Goal: Task Accomplishment & Management: Manage account settings

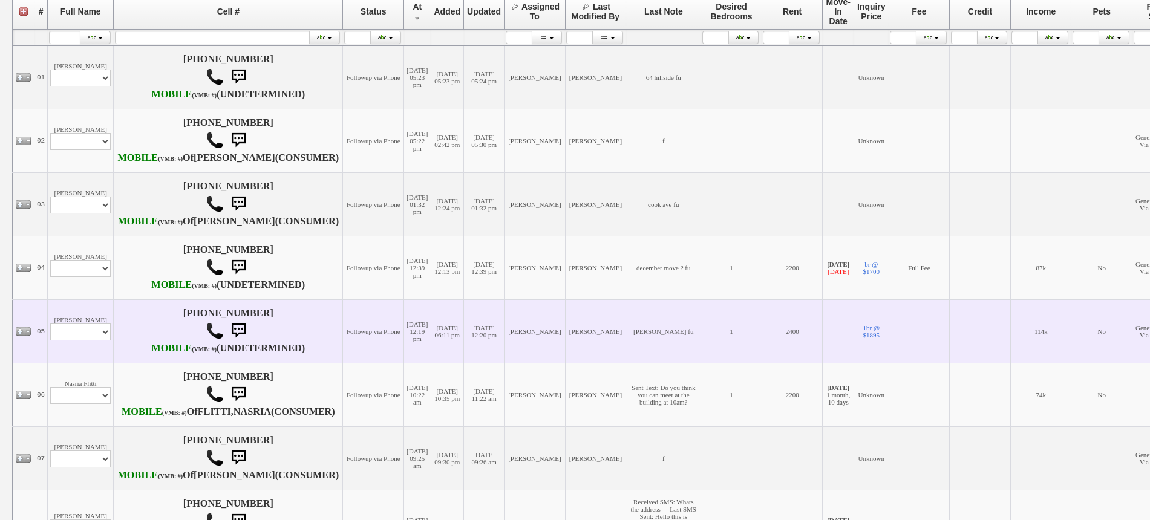
scroll to position [303, 0]
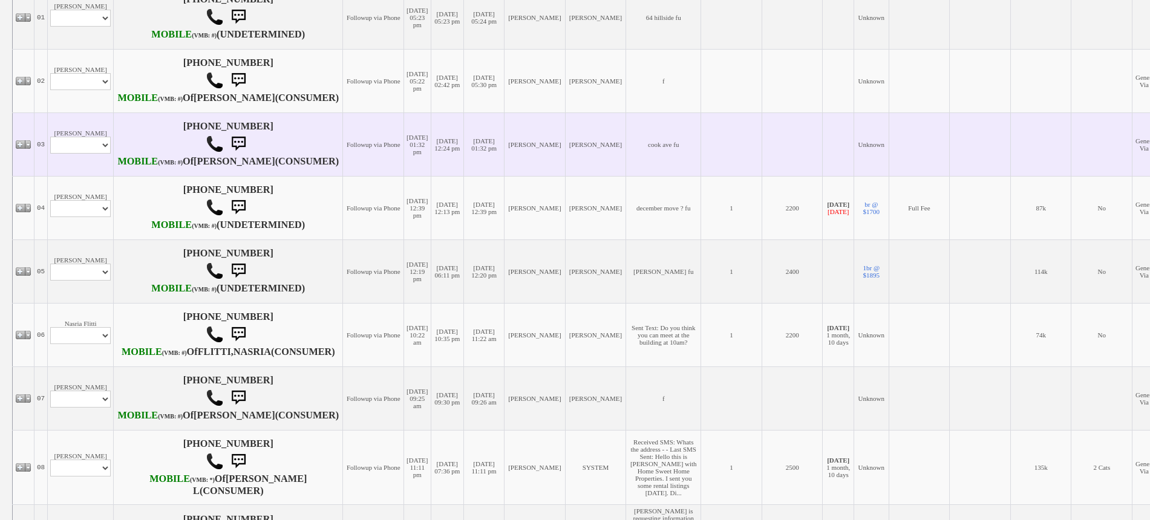
click at [90, 176] on td "Patrick Hannigan Profile Edit Print Email Externally (Will Not Be Tracked In CR…" at bounding box center [81, 145] width 66 height 64
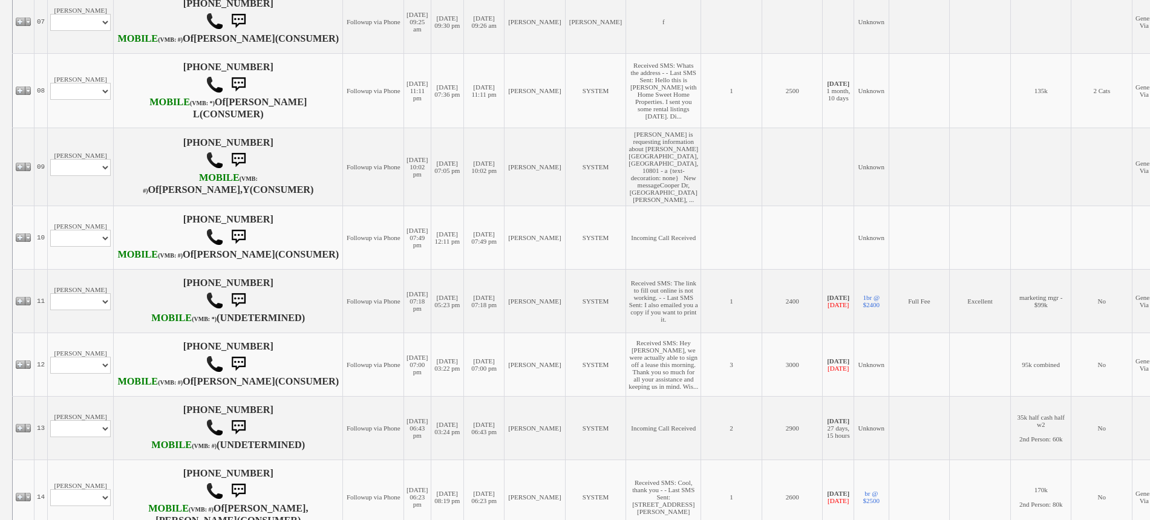
scroll to position [681, 0]
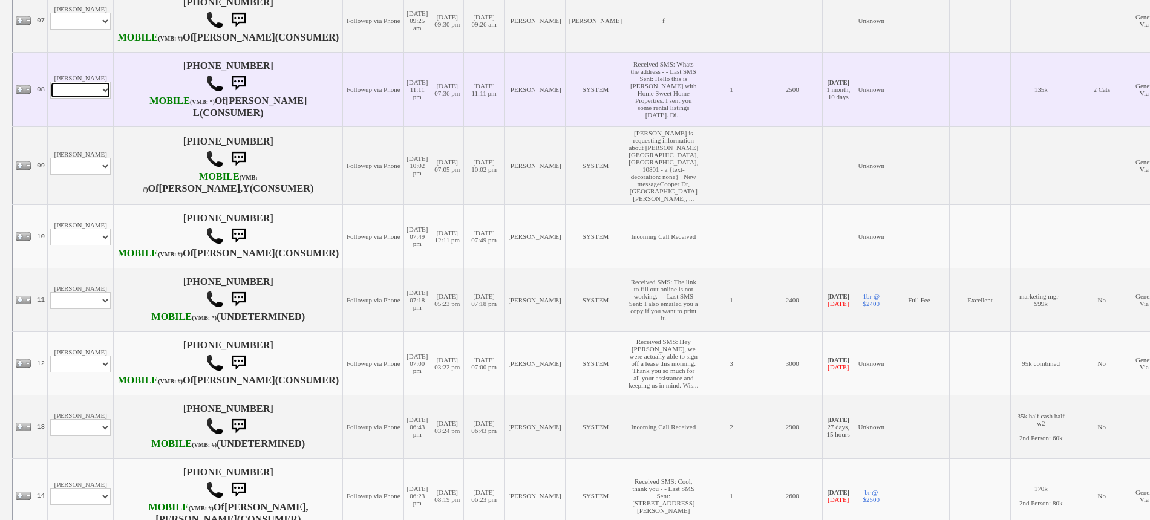
click at [97, 99] on select "Profile Edit Print Email Externally (Will Not Be Tracked In CRM) Closed Deals" at bounding box center [80, 90] width 61 height 17
select select "ChangeURL,/crm/custom/edit_client_form.php?redirect=%2Fcrm%2Fclients.php&id=168…"
click at [50, 99] on select "Profile Edit Print Email Externally (Will Not Be Tracked In CRM) Closed Deals" at bounding box center [80, 90] width 61 height 17
select select
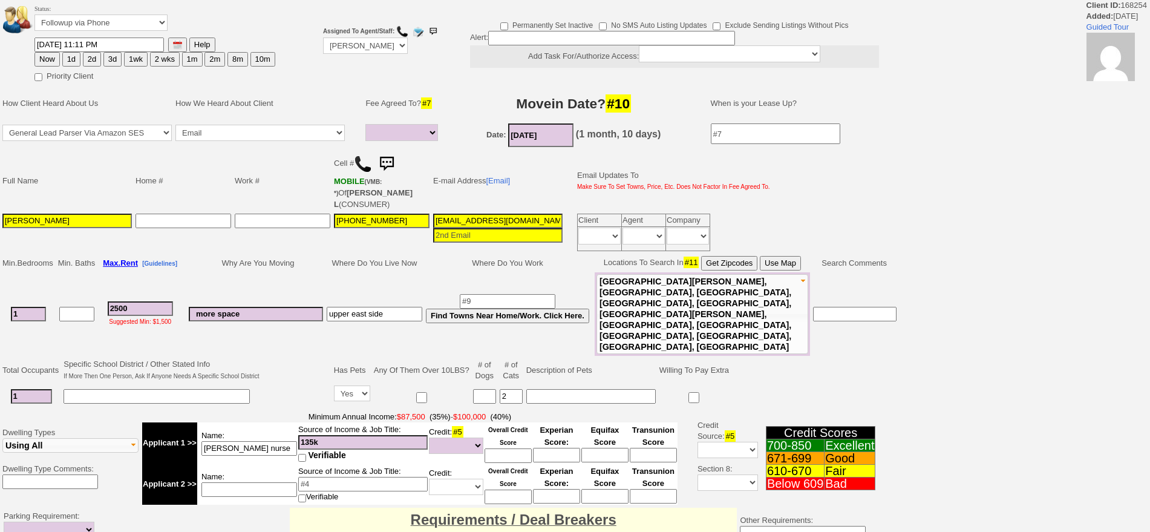
select select
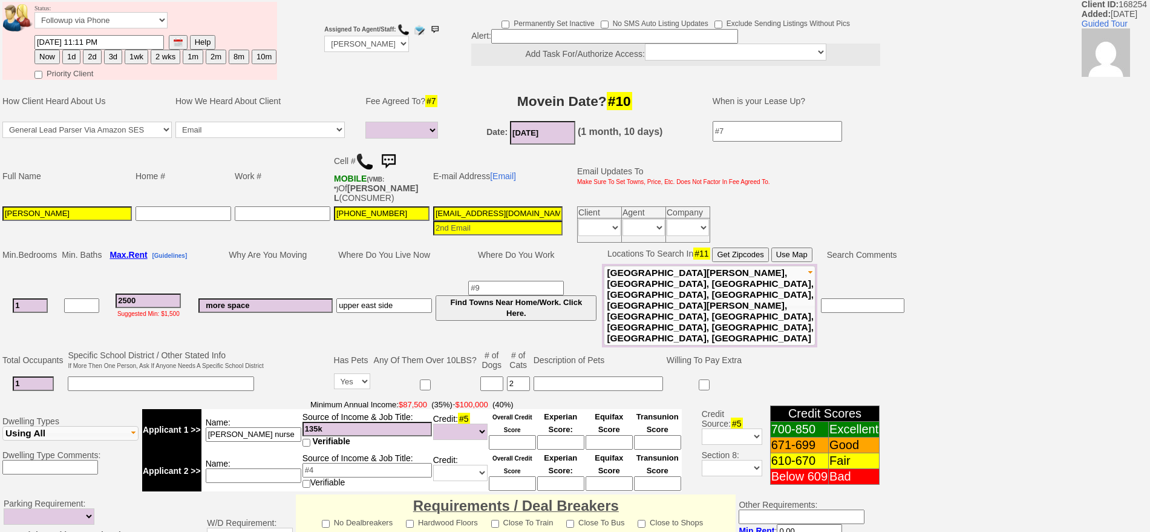
scroll to position [123, 0]
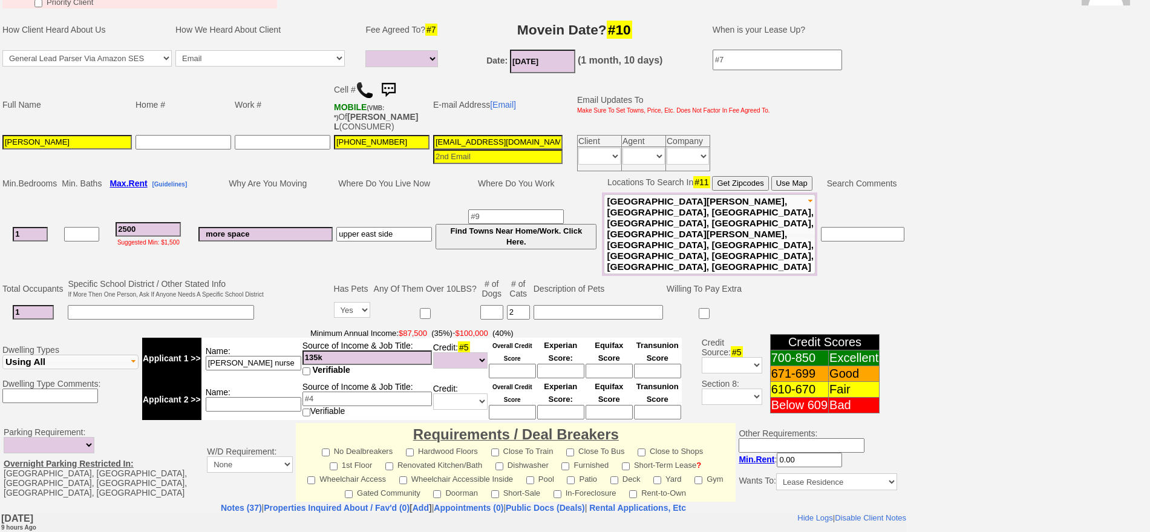
click at [361, 88] on img at bounding box center [365, 90] width 18 height 18
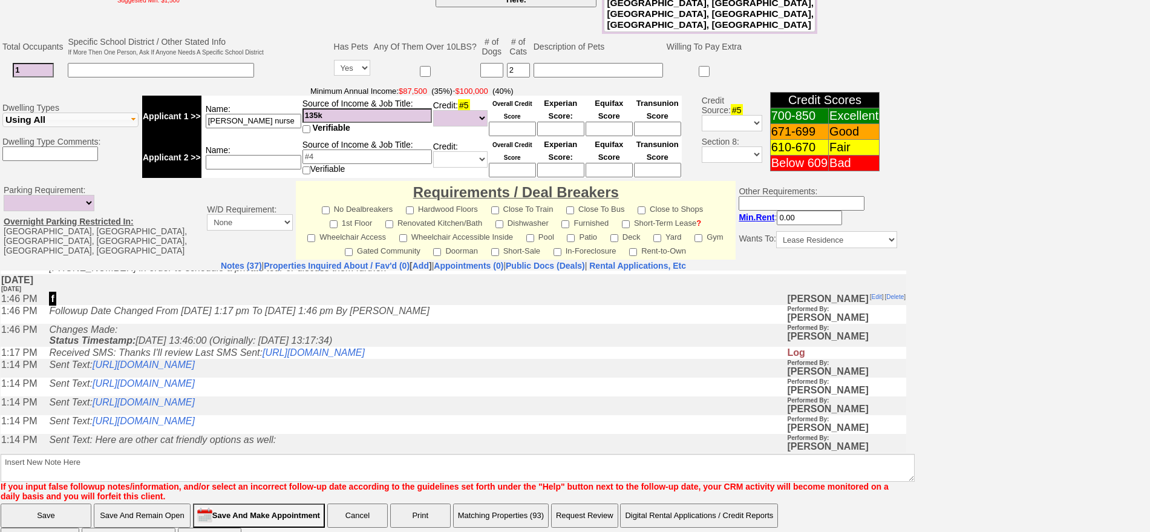
scroll to position [227, 0]
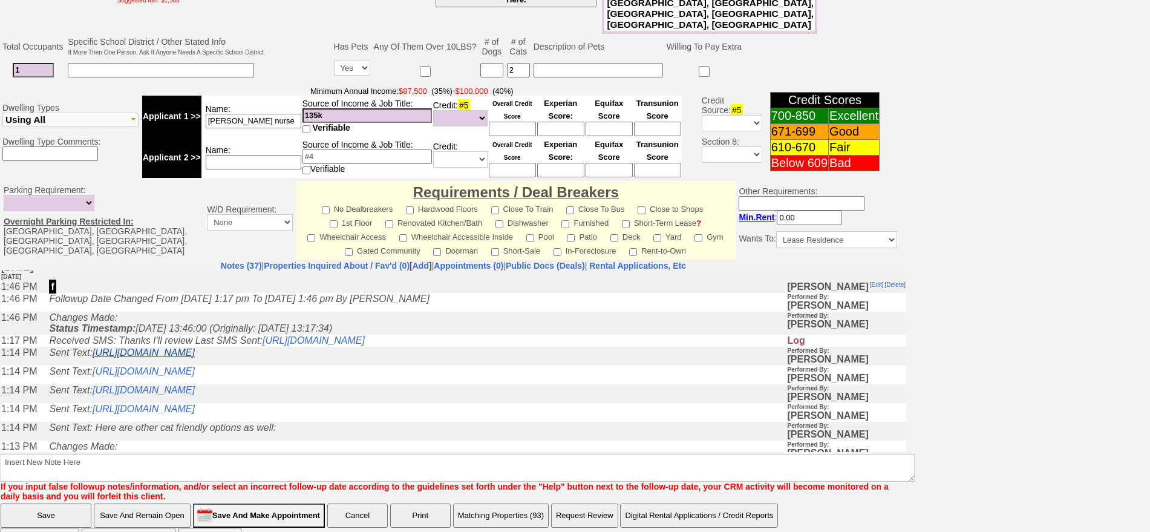
click at [195, 357] on link "https://hshprop.com/?section=view_property&propertyid=L908196&collection=" at bounding box center [144, 352] width 102 height 10
click at [195, 373] on link "https://hshprop.com/?section=view_property&propertyid=L909387&collection=" at bounding box center [144, 371] width 102 height 10
click at [195, 395] on link "https://hshprop.com/?section=view_property&propertyid=L912385&collection=" at bounding box center [144, 389] width 102 height 10
click at [195, 413] on link "https://hshprop.com/?section=view_property&propertyid=L907655&collection=" at bounding box center [144, 408] width 102 height 10
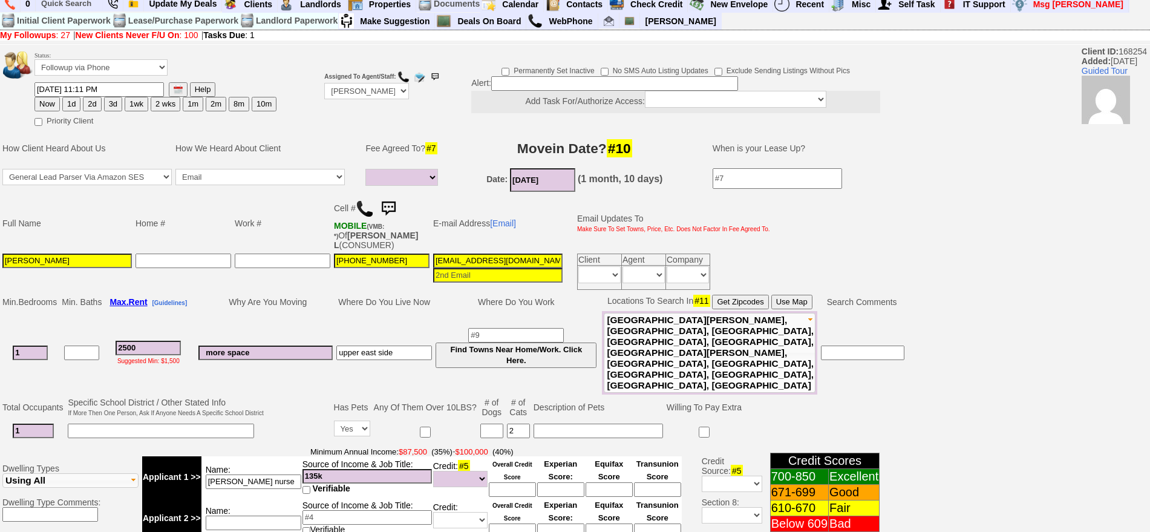
scroll to position [0, 0]
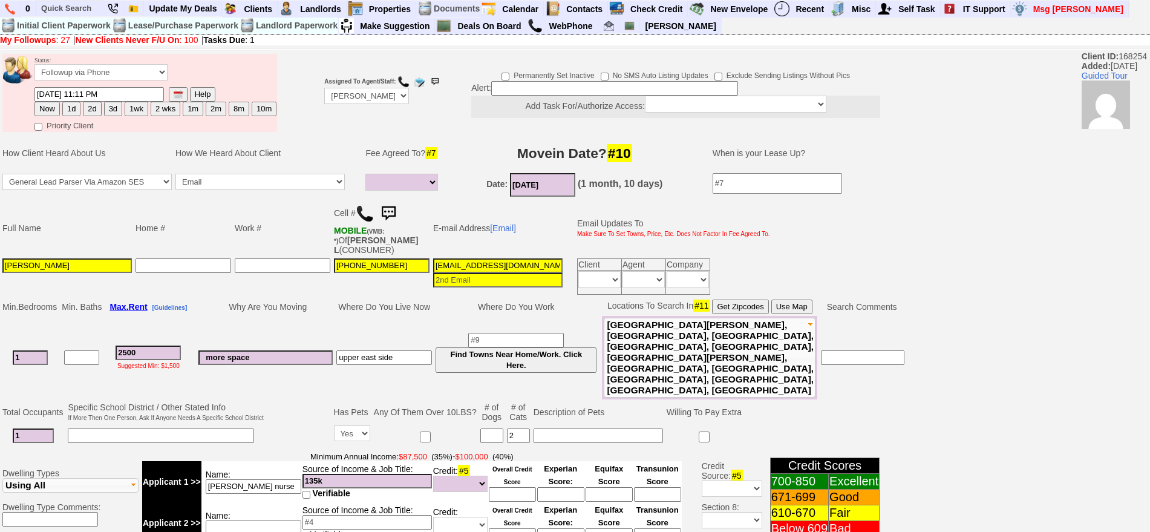
click at [388, 211] on img at bounding box center [388, 214] width 24 height 24
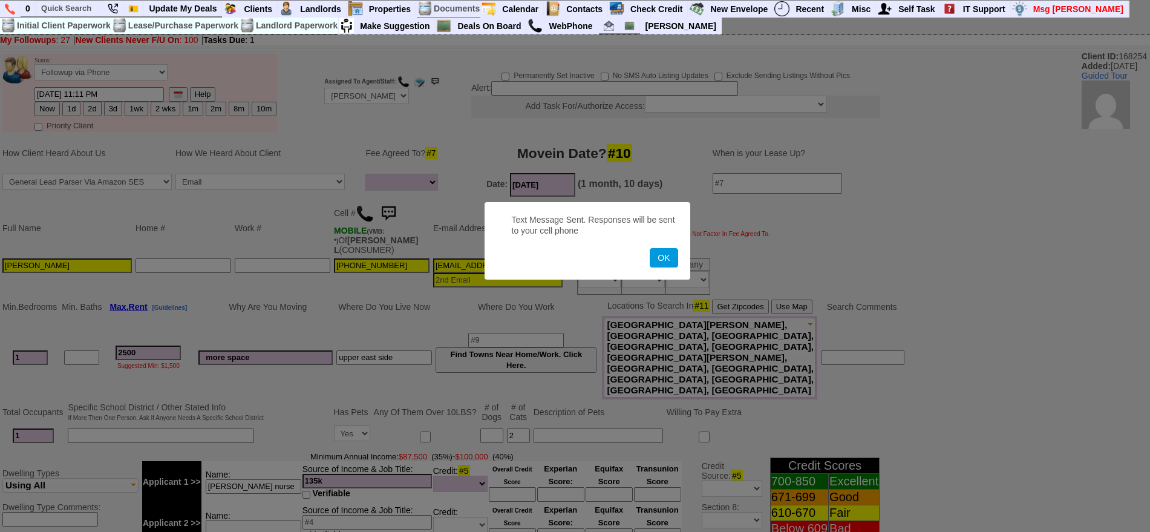
click at [650, 248] on button "OK" at bounding box center [664, 257] width 28 height 19
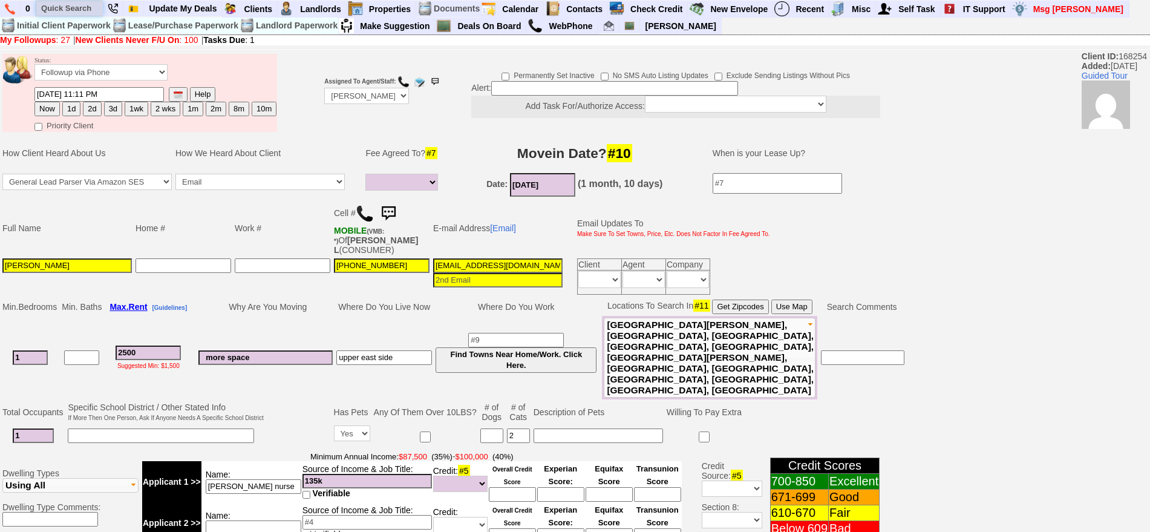
click at [80, 2] on input "text" at bounding box center [69, 8] width 67 height 15
paste input "646-421-3775"
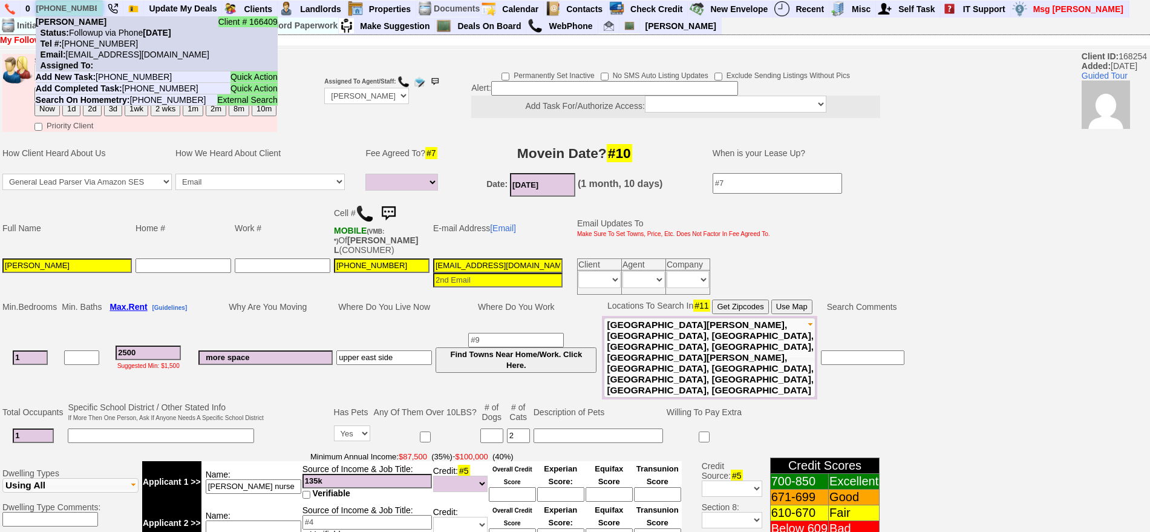
type input "646-421-3775"
click at [100, 39] on nobr "Tel #: 646-421-3775" at bounding box center [87, 44] width 102 height 10
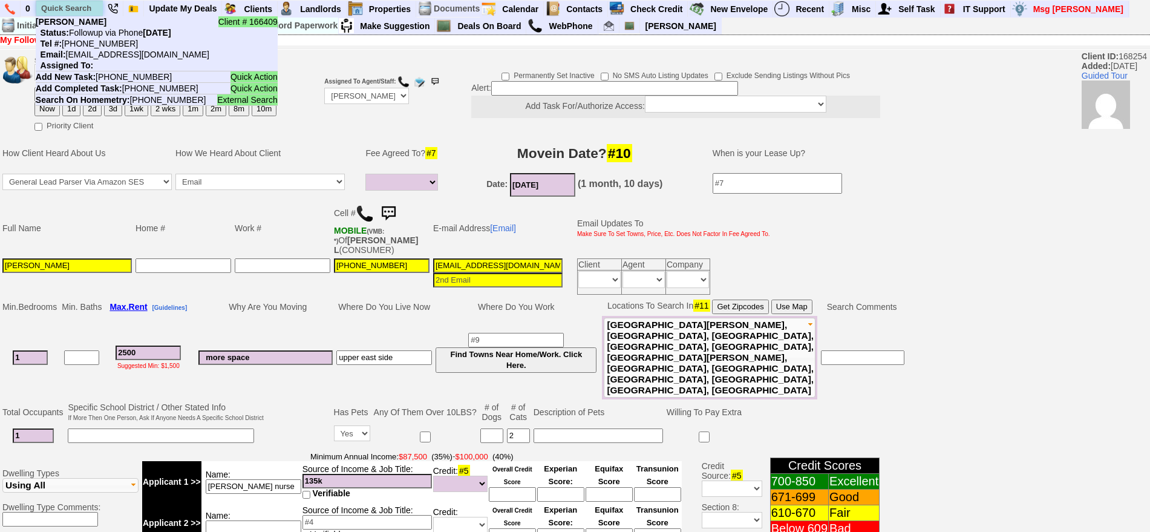
click at [74, 2] on input "text" at bounding box center [69, 8] width 67 height 15
paste input "914-294-9378"
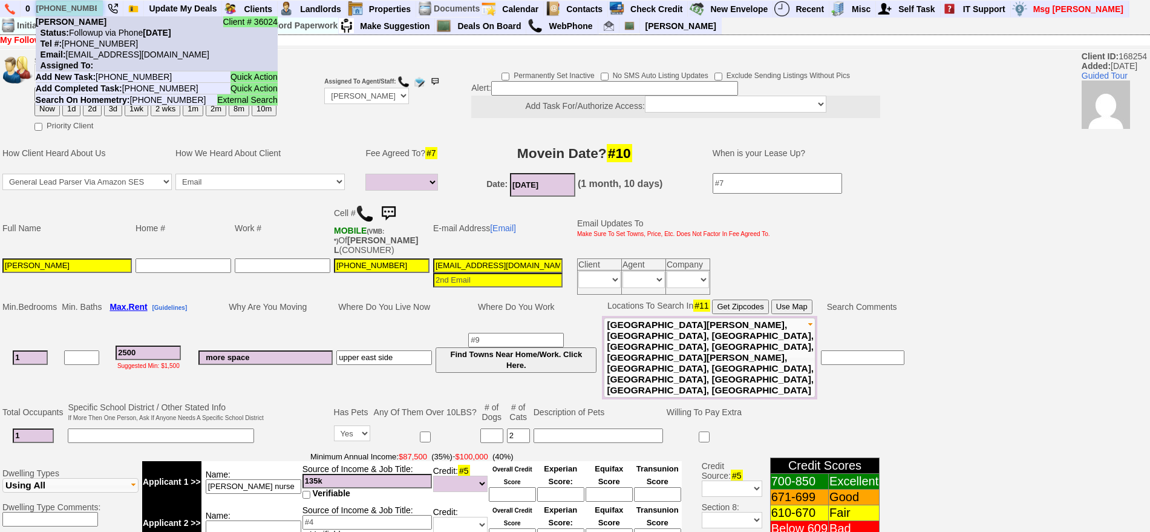
type input "914-294-9378"
click at [108, 43] on nobr "Tel #: 914-294-9378" at bounding box center [87, 44] width 102 height 10
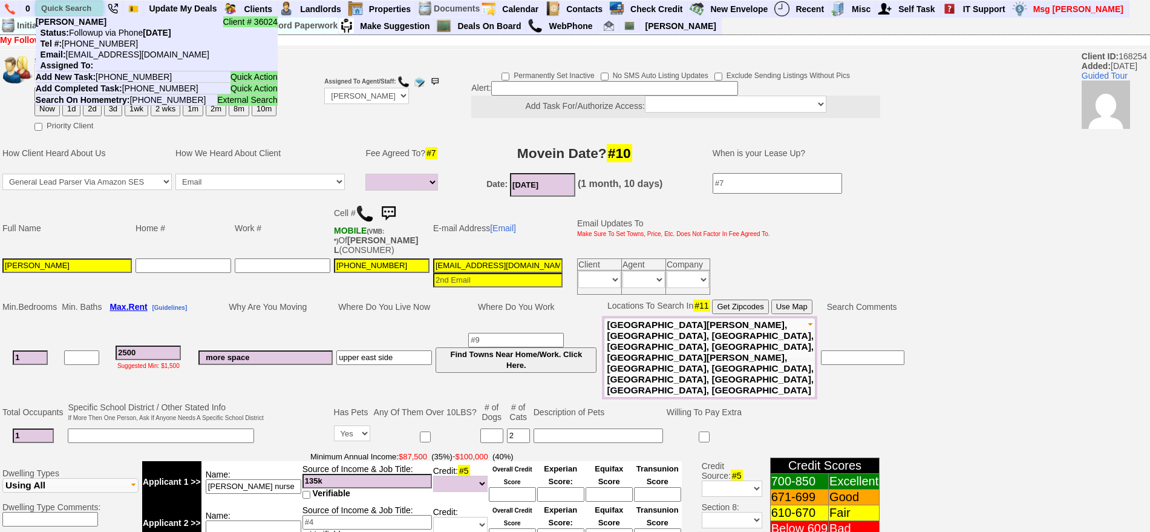
click at [71, 2] on input "text" at bounding box center [69, 8] width 67 height 15
paste input "917-202-5339"
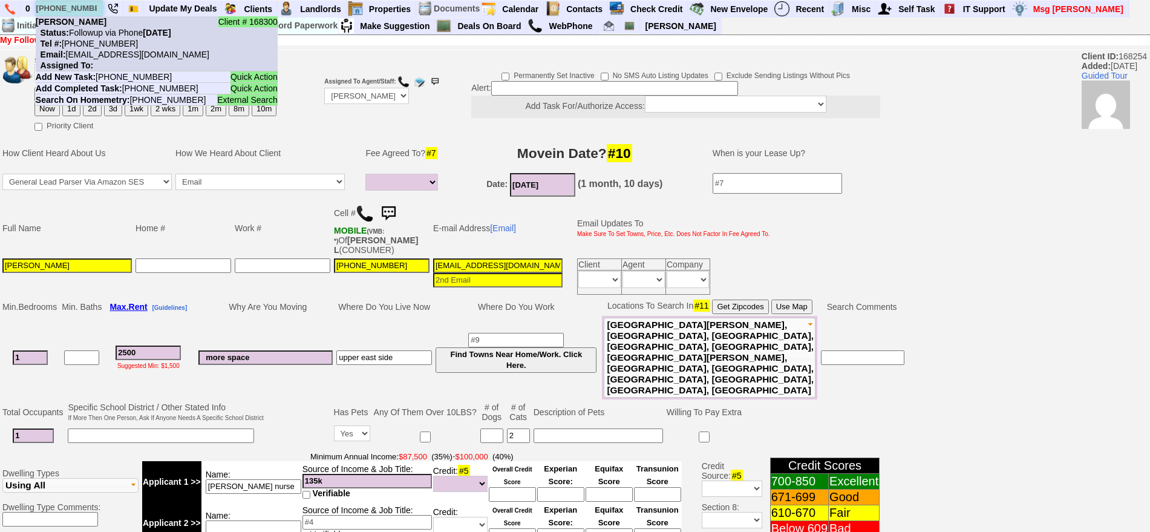
type input "917-202-5339"
click at [107, 45] on nobr "Tel #: 917-202-5339" at bounding box center [87, 44] width 102 height 10
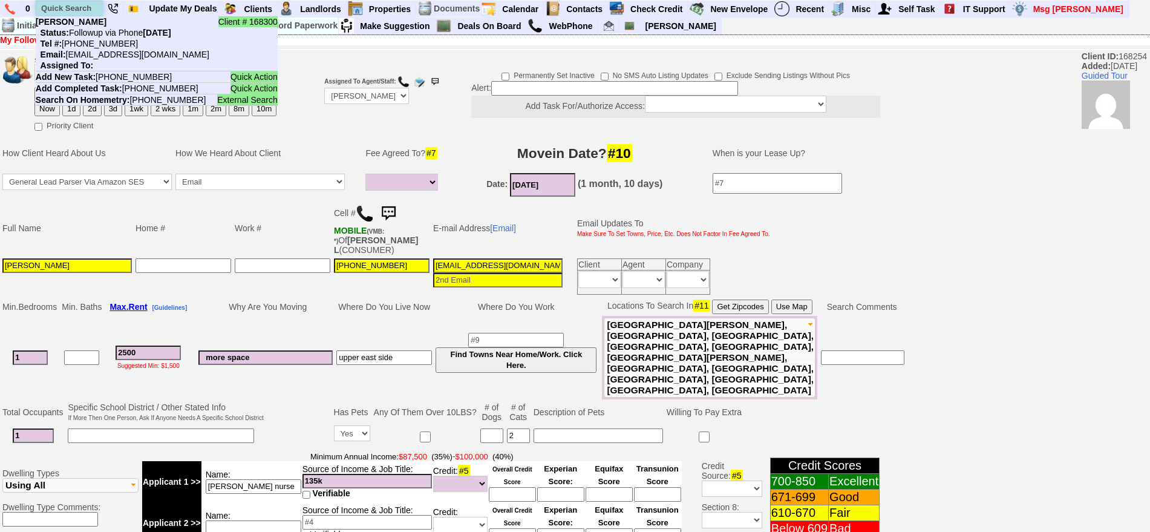
click at [71, 11] on input "text" at bounding box center [69, 8] width 67 height 15
paste input "646-492-8709"
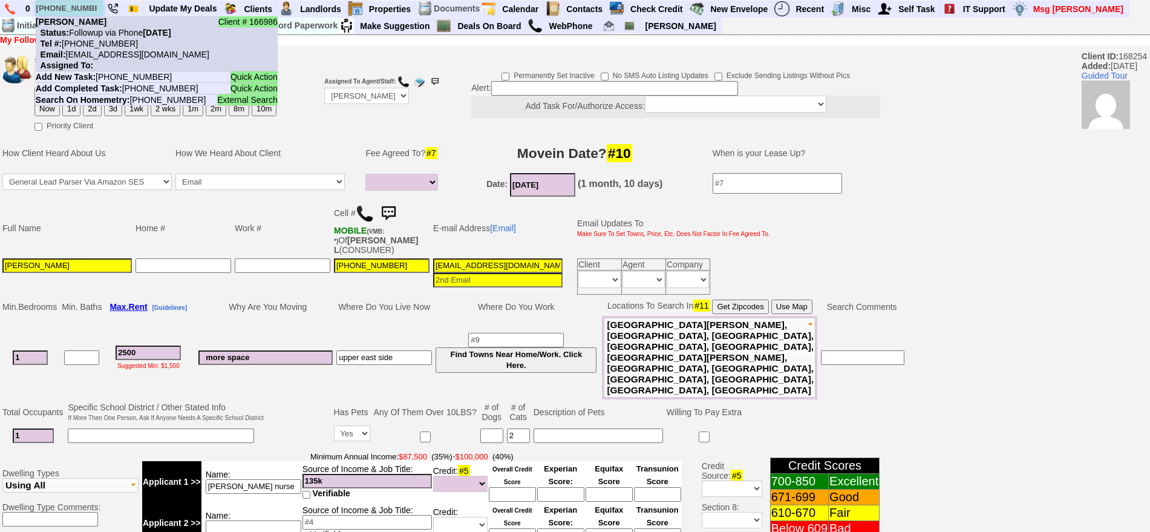
type input "646-492-8709"
click at [107, 36] on nobr "Status: Followup via Phone Friday, October 3rd, 2025" at bounding box center [104, 33] width 136 height 10
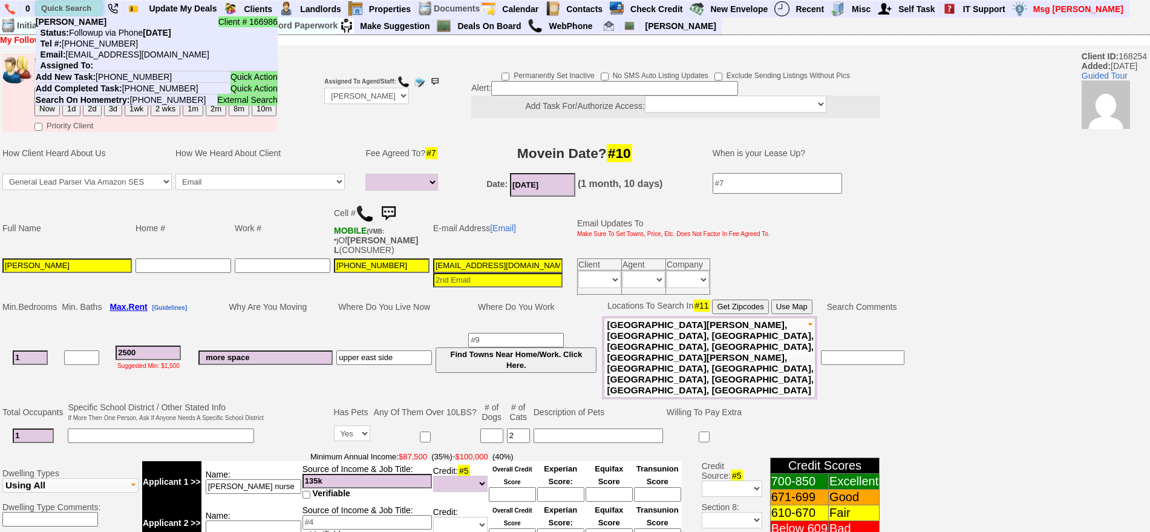
click at [67, 3] on input "text" at bounding box center [69, 8] width 67 height 15
paste input "914-565-1143"
click at [56, 6] on input "914-565-1143" at bounding box center [69, 8] width 67 height 15
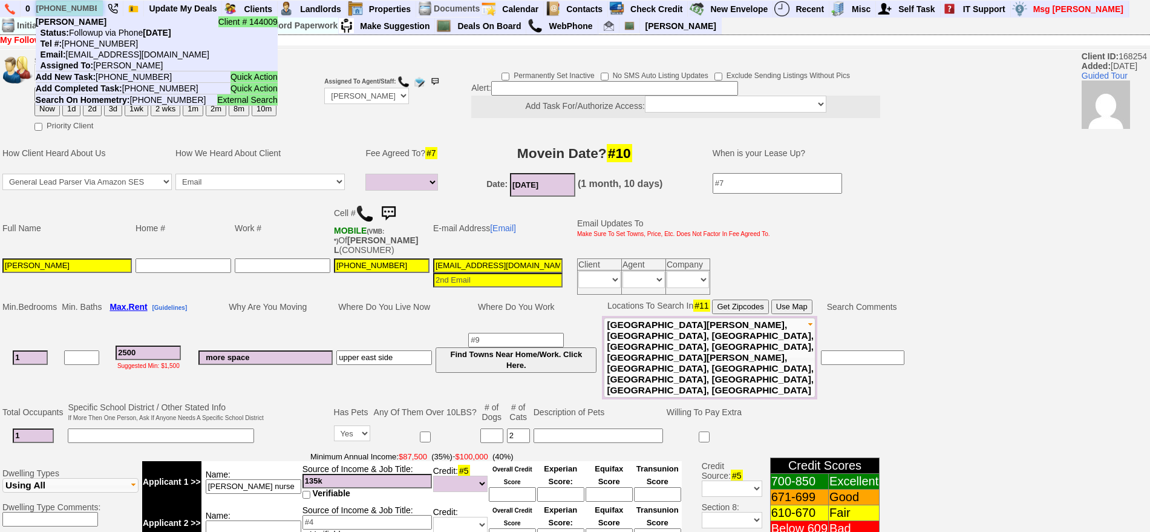
paste input "844-1854"
click at [71, 10] on input "914-844-1854" at bounding box center [69, 8] width 67 height 15
paste input "290-1750"
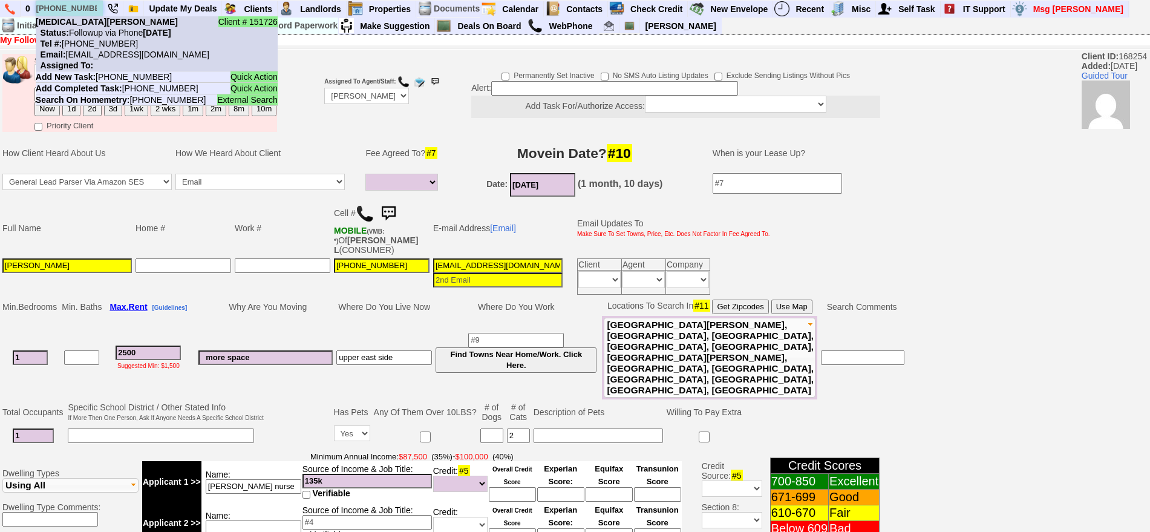
type input "914-290-1750"
click at [104, 31] on nobr "Status: Followup via Phone Friday, October 3rd, 2025" at bounding box center [104, 33] width 136 height 10
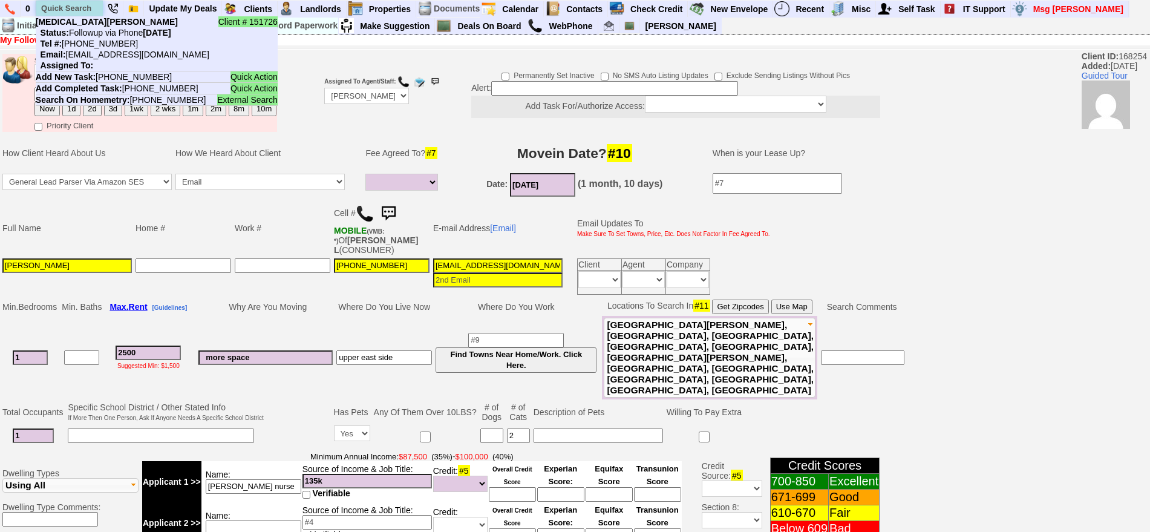
click at [74, 8] on input "text" at bounding box center [69, 8] width 67 height 15
paste input "914-312-7943"
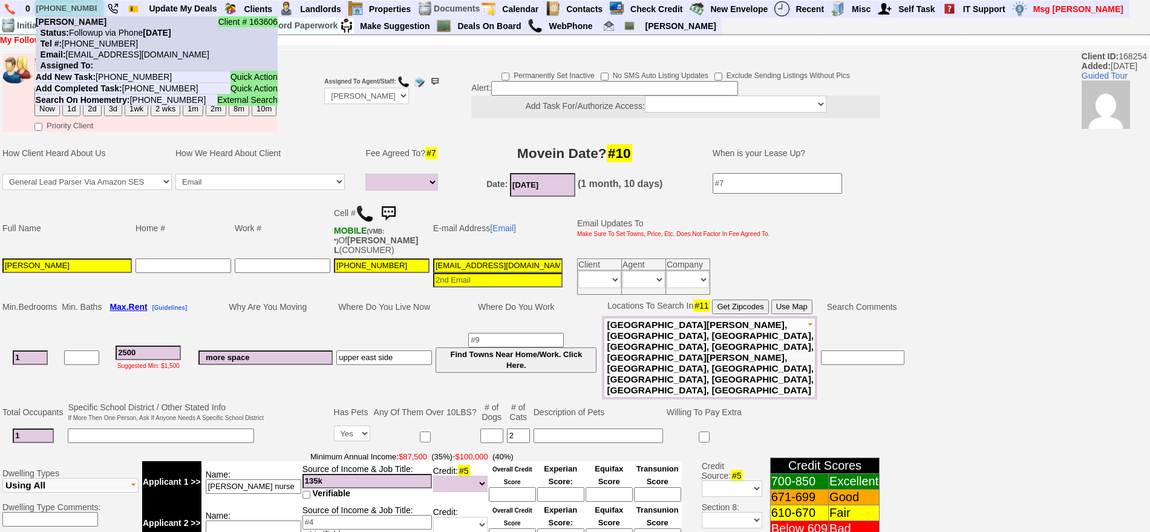
type input "914-312-7943"
click at [105, 28] on nobr "Status: Followup via Phone Friday, October 3rd, 2025" at bounding box center [104, 33] width 136 height 10
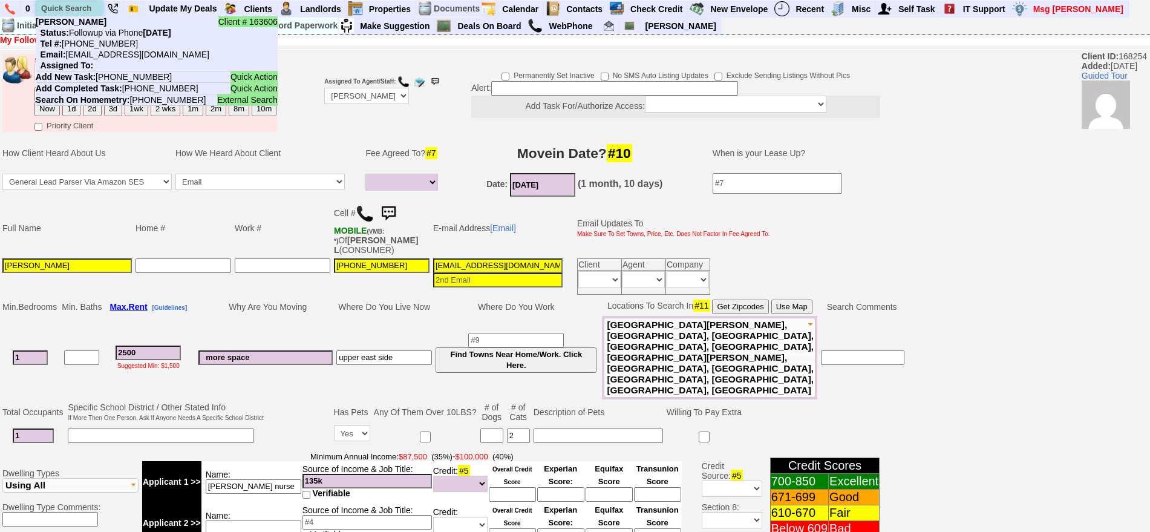
click at [74, 5] on input "text" at bounding box center [69, 8] width 67 height 15
paste input "929-444-2635"
click at [79, 6] on input "929-444-2635" at bounding box center [69, 8] width 67 height 15
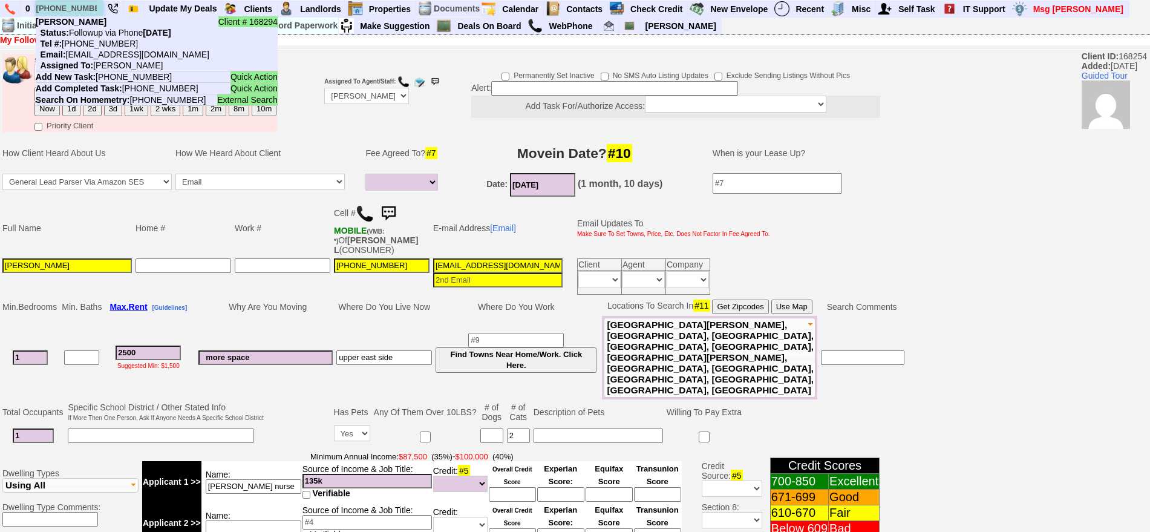
paste input "845-600-5413"
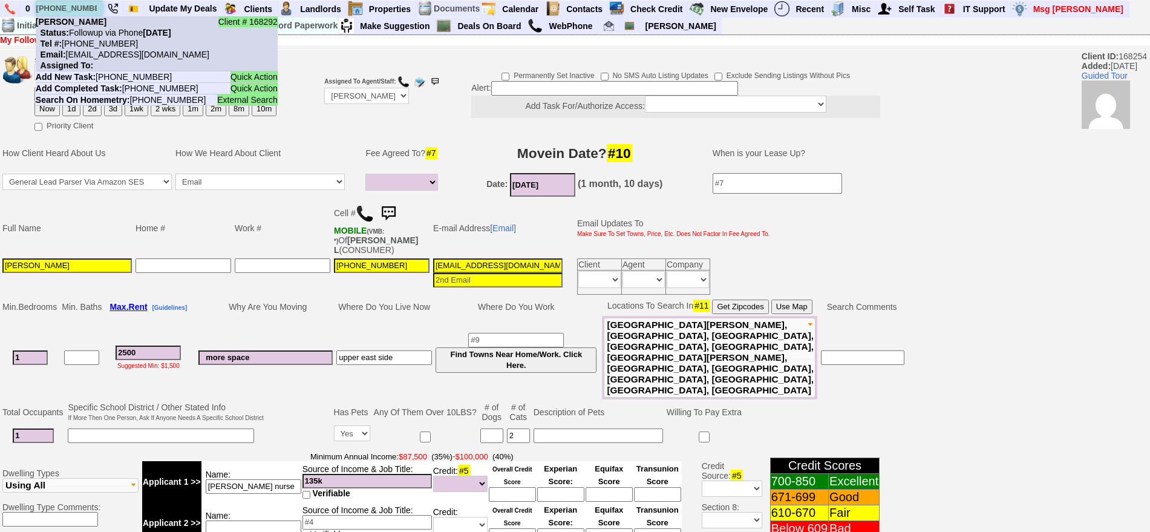
type input "845-600-5413"
click at [96, 20] on b "Regina-Grace Mackin" at bounding box center [71, 22] width 71 height 10
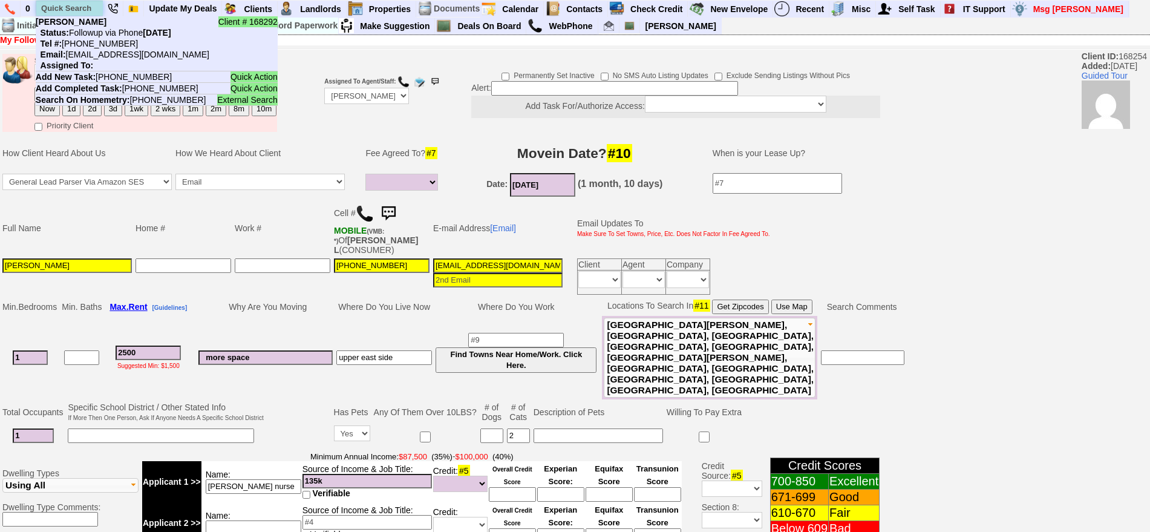
click at [81, 5] on input "text" at bounding box center [69, 8] width 67 height 15
paste input "914-562-1622"
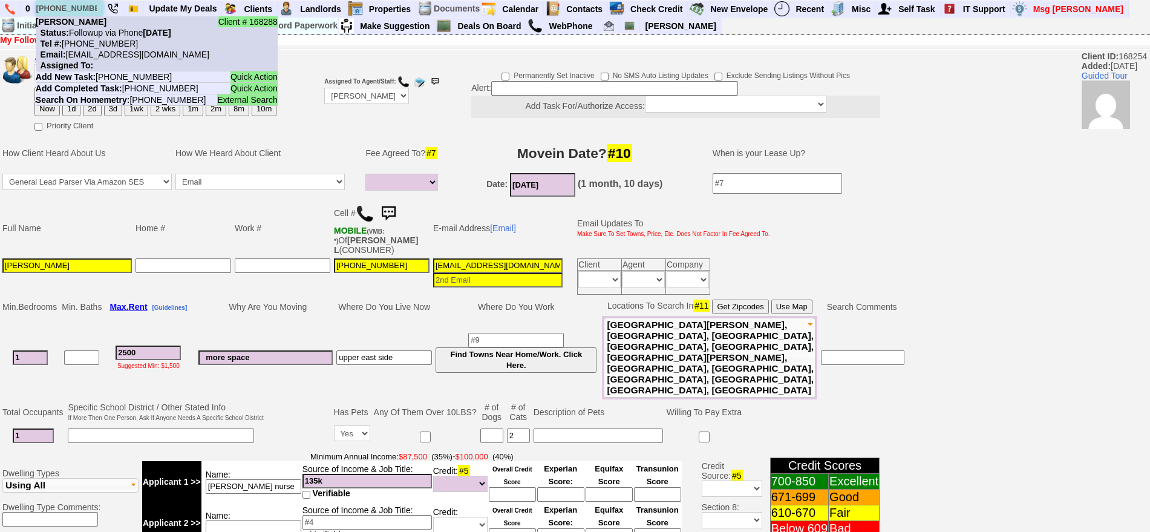
type input "914-562-1622"
click at [97, 19] on li "Client # 168288 Zeronia Henry Status: Followup via Phone Friday, October 3rd, 2…" at bounding box center [157, 43] width 242 height 55
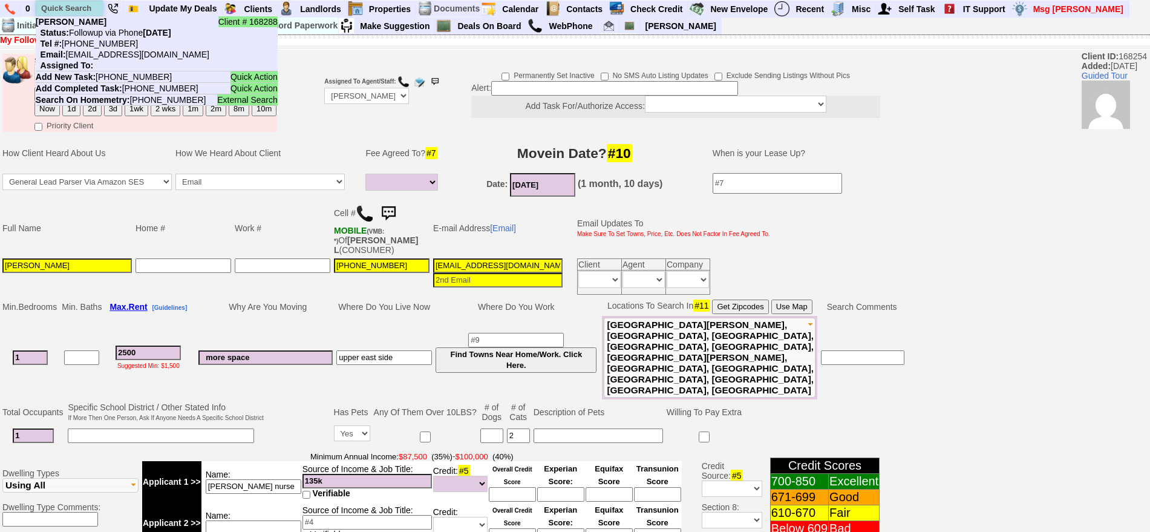
click at [73, 2] on input "text" at bounding box center [69, 8] width 67 height 15
paste input "845-591-3737"
click at [70, 10] on input "845-591-3737" at bounding box center [69, 8] width 67 height 15
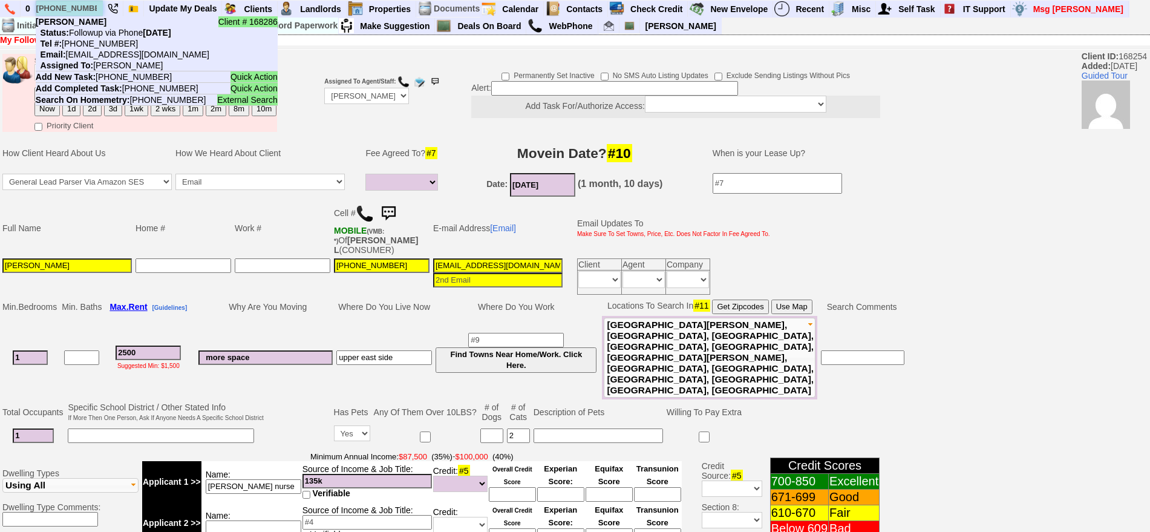
paste input "914-698-249"
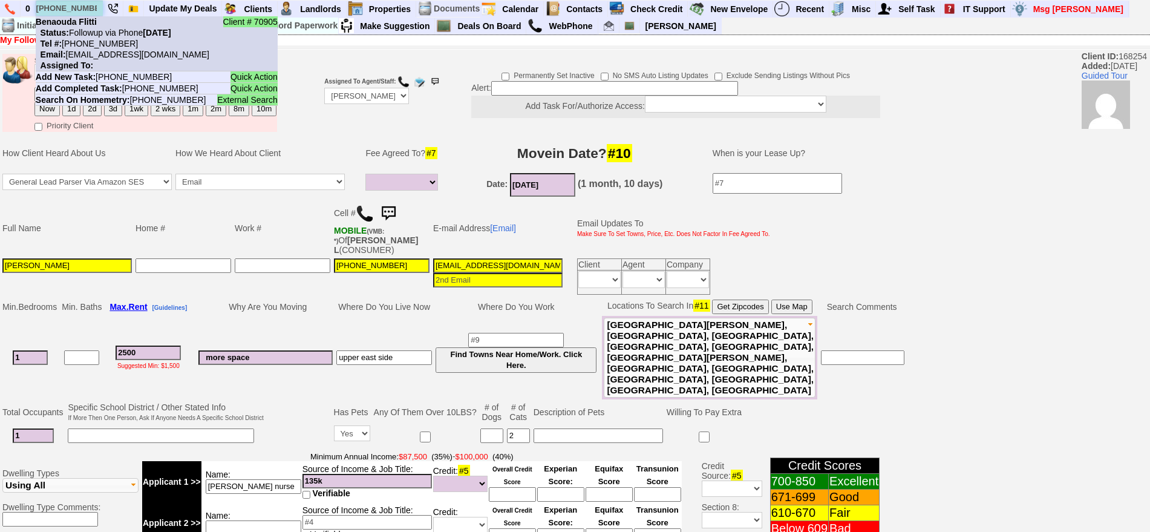
type input "914-698-2497"
click at [102, 31] on nobr "Status: Followup via Phone Friday, October 3rd, 2025" at bounding box center [104, 33] width 136 height 10
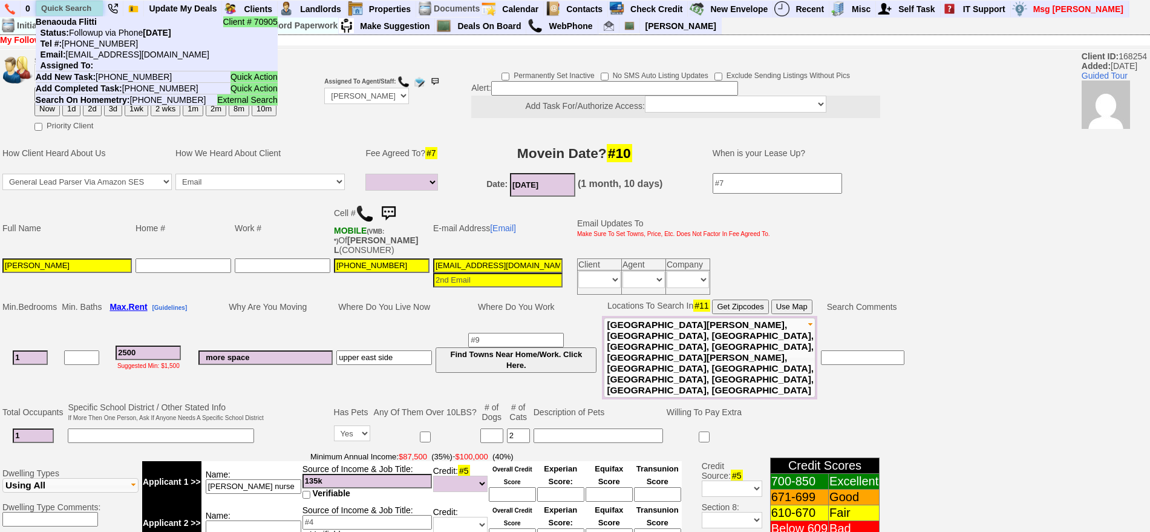
click at [86, 14] on input "text" at bounding box center [69, 8] width 67 height 15
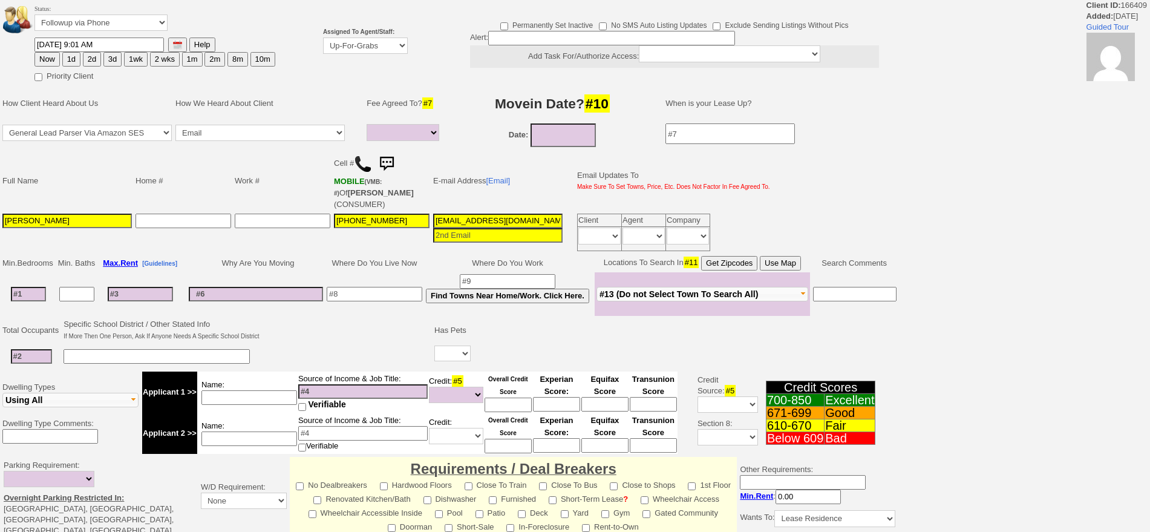
select select
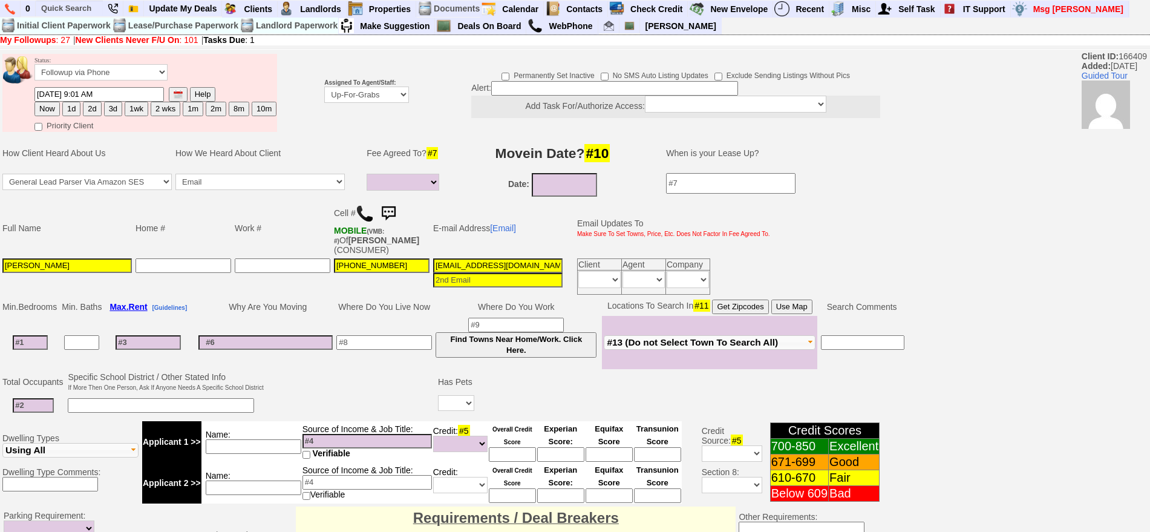
click at [91, 104] on button "2d" at bounding box center [92, 109] width 18 height 15
type input "10/06/2025 09:02 AM"
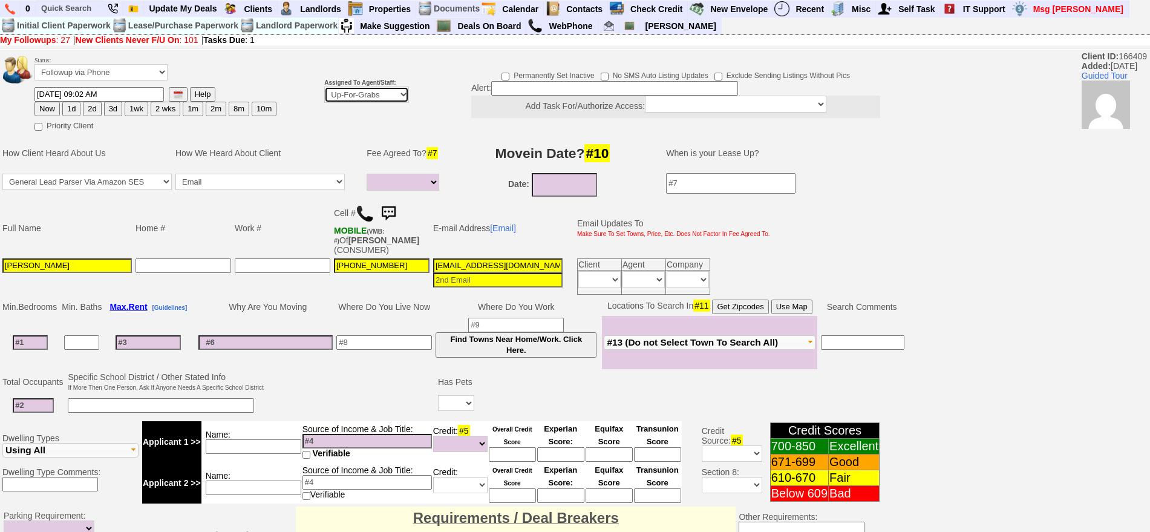
click at [338, 97] on select "Up-For-Grabs ***** STAFF ***** Bob Bruno 914-419-3579 Cristy Liberto 914-486-10…" at bounding box center [366, 95] width 85 height 16
select select "148"
click at [324, 87] on select "Up-For-Grabs ***** STAFF ***** [PERSON_NAME] [PHONE_NUMBER] [PERSON_NAME] [PHON…" at bounding box center [366, 95] width 85 height 16
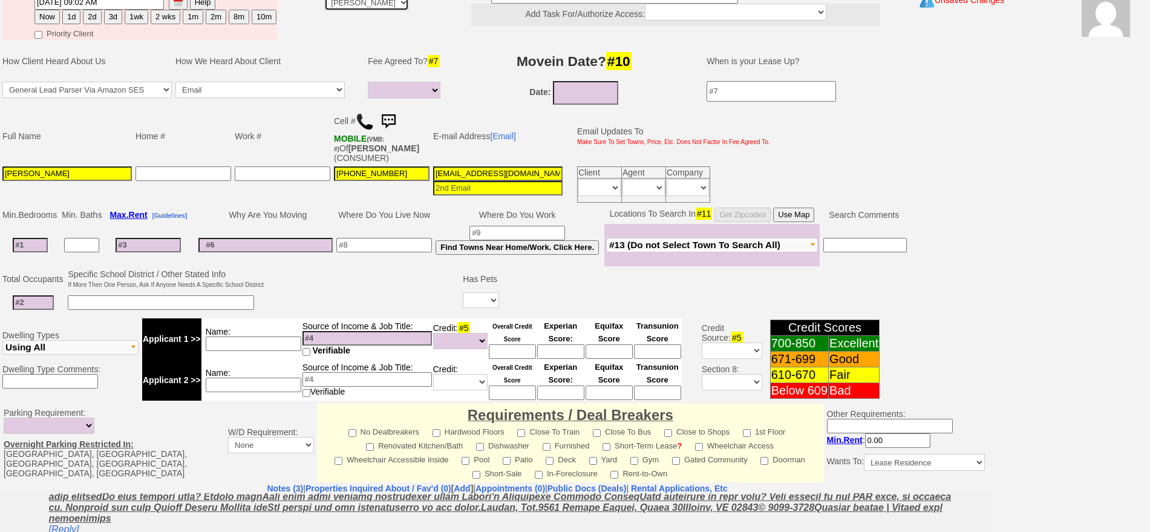
scroll to position [290, 0]
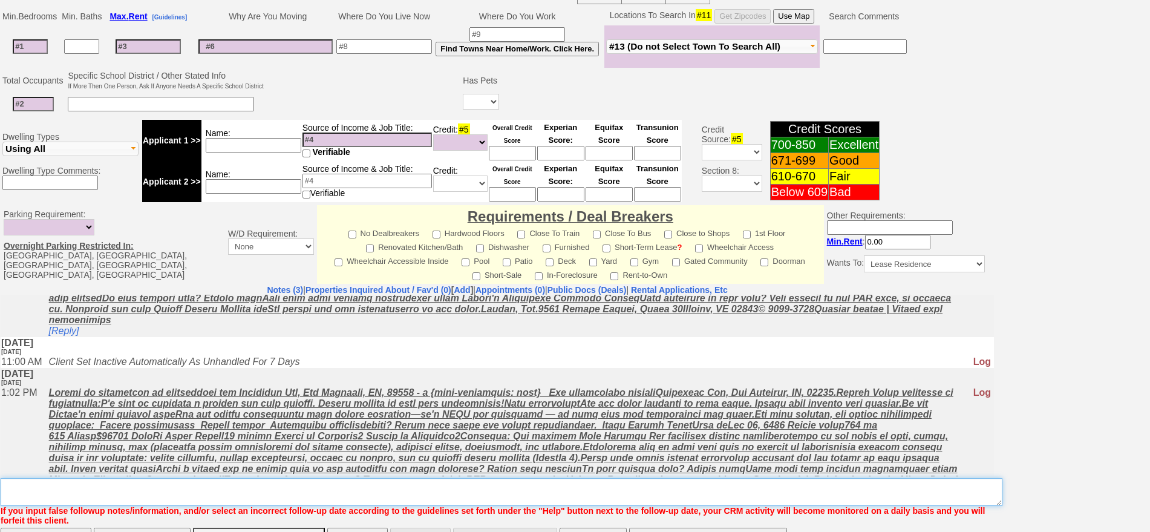
drag, startPoint x: 750, startPoint y: 482, endPoint x: 753, endPoint y: 473, distance: 9.8
click at [753, 478] on textarea "Insert New Note Here" at bounding box center [502, 492] width 1002 height 28
type textarea "f"
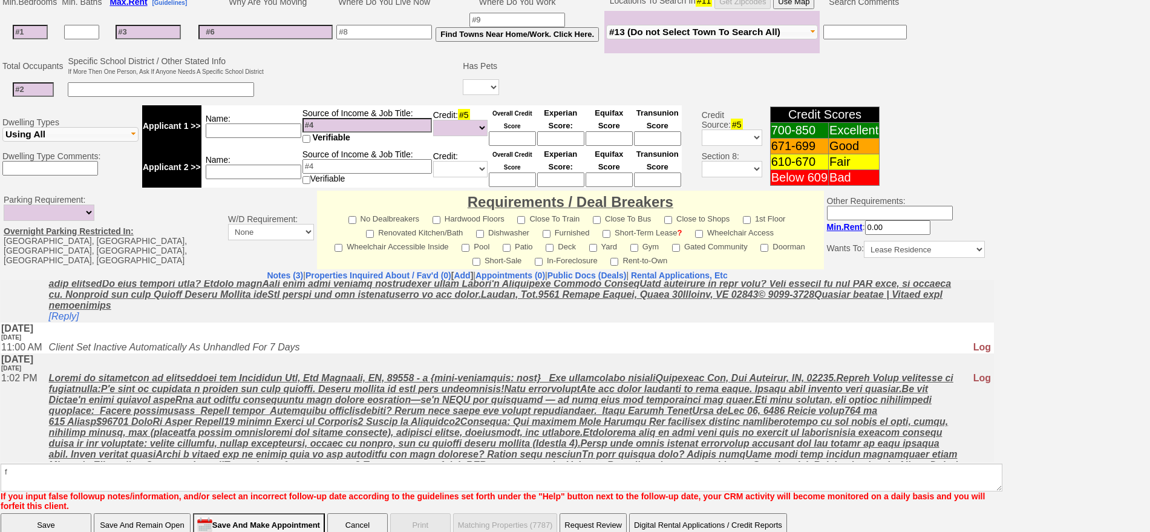
click input "Save" at bounding box center [46, 525] width 91 height 24
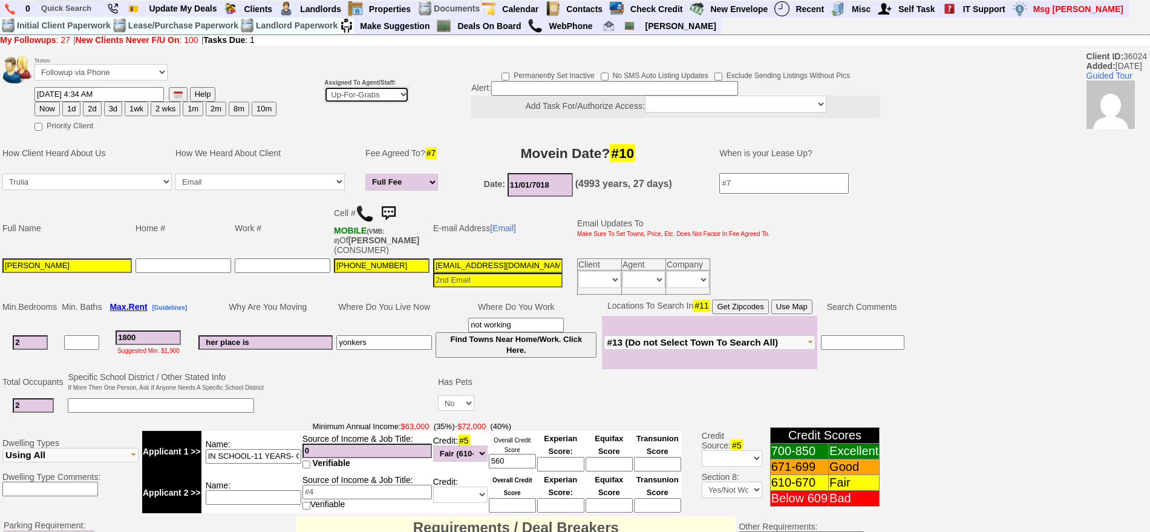
click at [345, 88] on select "Up-For-Grabs ***** STAFF ***** Bob Bruno 914-419-3579 Cristy Liberto 914-486-10…" at bounding box center [366, 95] width 85 height 16
select select "148"
click at [324, 87] on select "Up-For-Grabs ***** STAFF ***** [PERSON_NAME] [PHONE_NUMBER] [PERSON_NAME] [PHON…" at bounding box center [366, 95] width 85 height 16
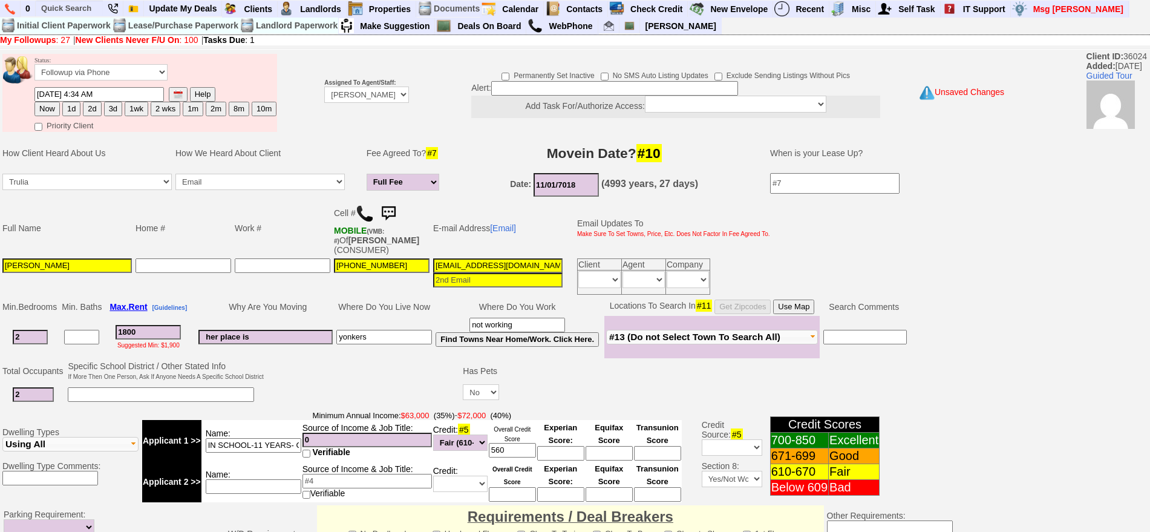
click at [93, 111] on button "2d" at bounding box center [92, 109] width 18 height 15
type input "[DATE] 09:02 AM"
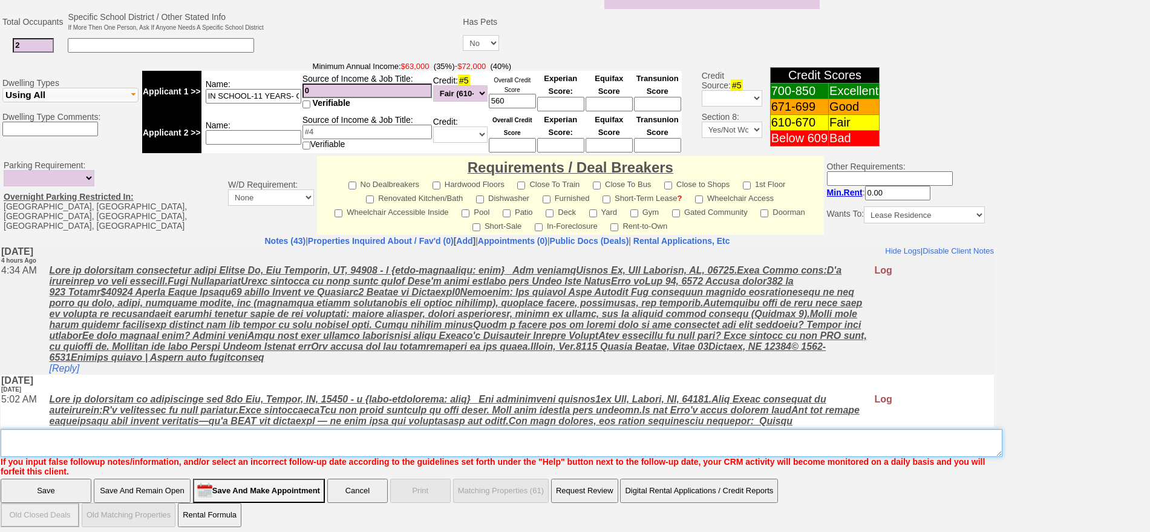
click at [553, 439] on textarea "Insert New Note Here" at bounding box center [502, 443] width 1002 height 28
type textarea "f"
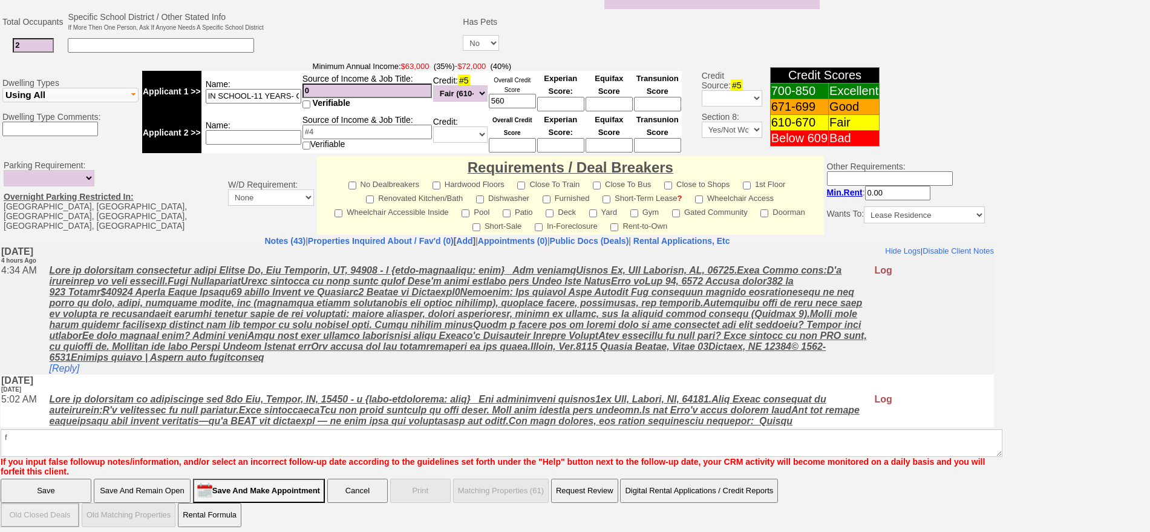
click input "Save" at bounding box center [46, 491] width 91 height 24
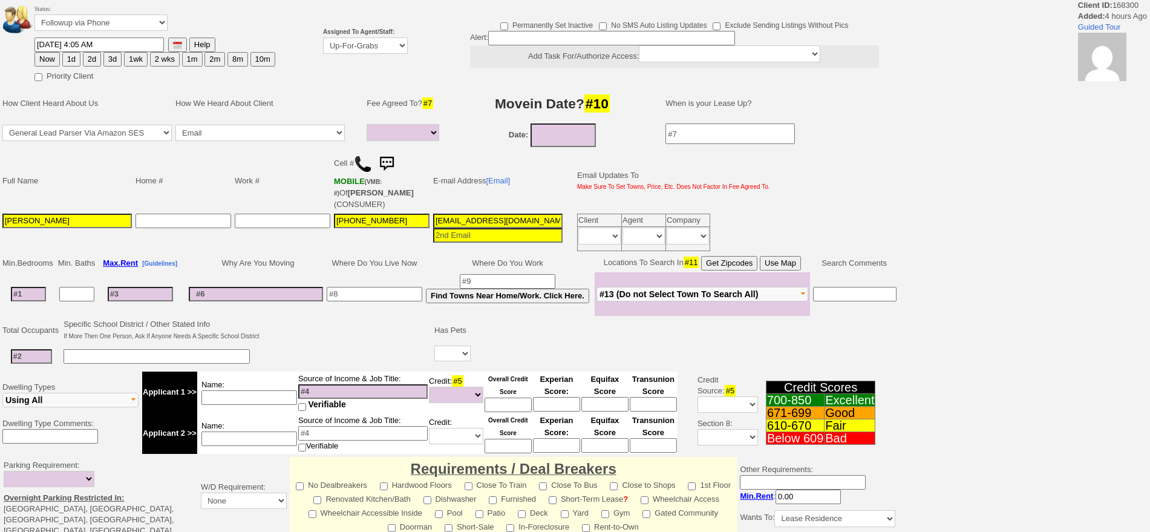
select select
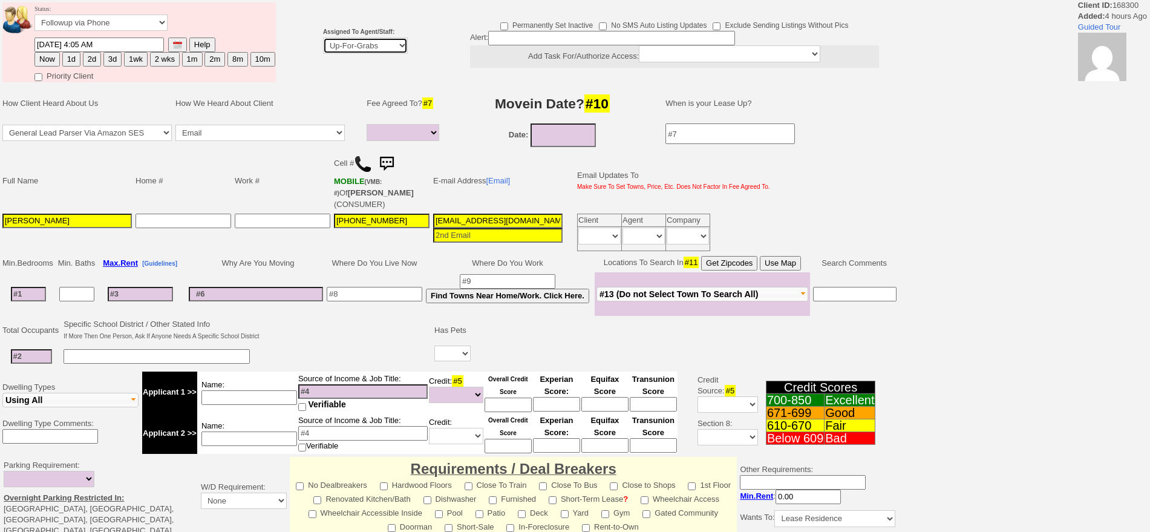
click at [360, 40] on select "Up-For-Grabs ***** STAFF ***** [PERSON_NAME] [PHONE_NUMBER] [PERSON_NAME] [PHON…" at bounding box center [365, 46] width 85 height 16
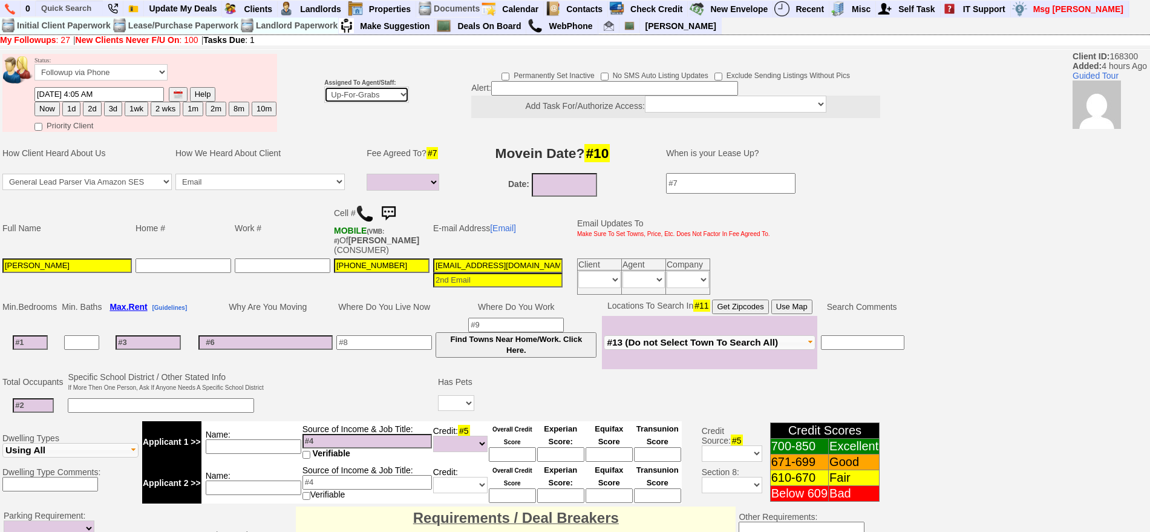
select select "108"
click at [324, 87] on select "Up-For-Grabs ***** STAFF ***** [PERSON_NAME] [PHONE_NUMBER] [PERSON_NAME] [PHON…" at bounding box center [366, 95] width 85 height 16
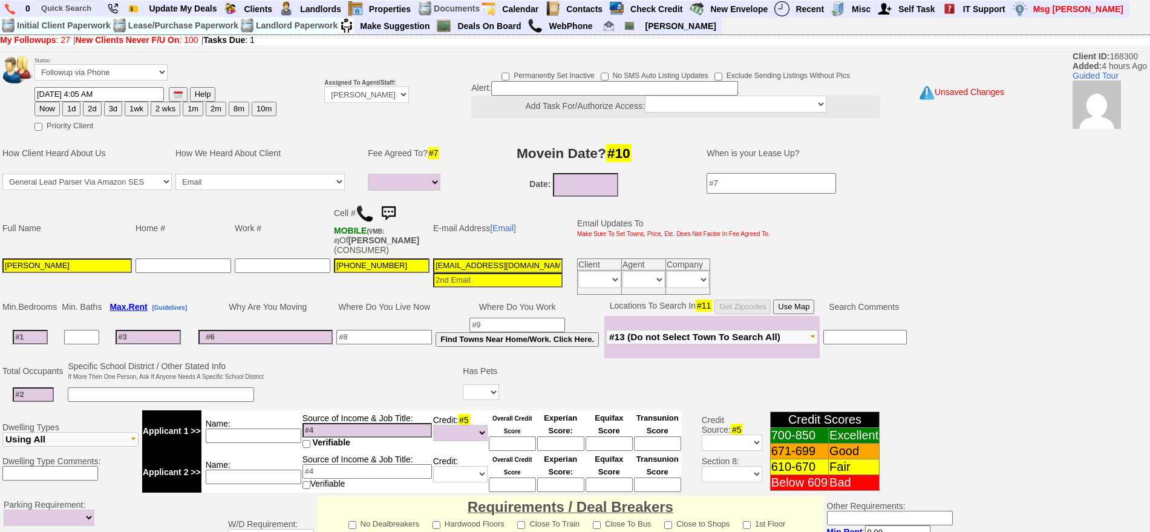
click at [85, 103] on button "2d" at bounding box center [92, 109] width 18 height 15
type input "[DATE] 09:02 AM"
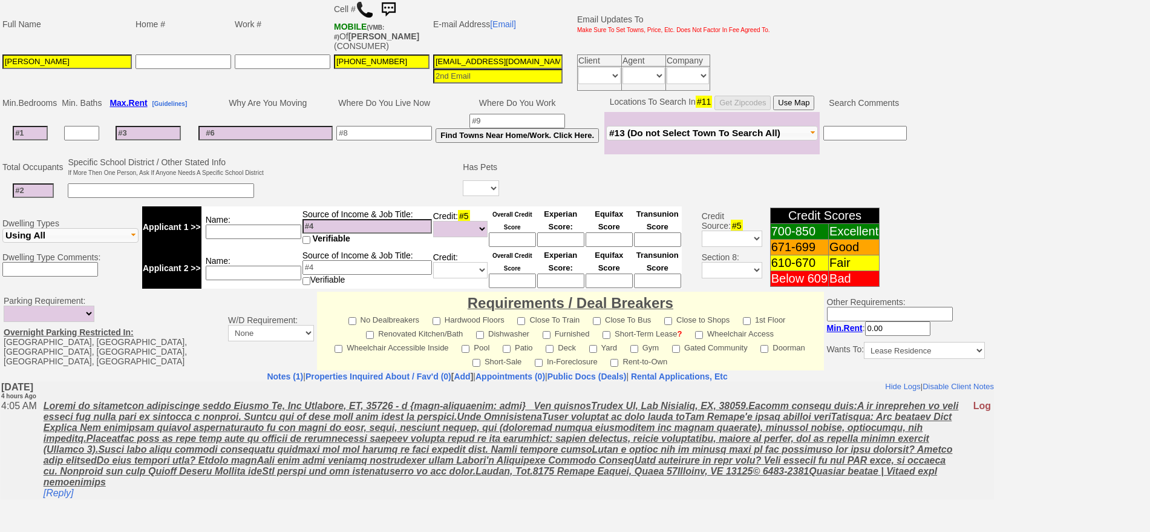
scroll to position [340, 0]
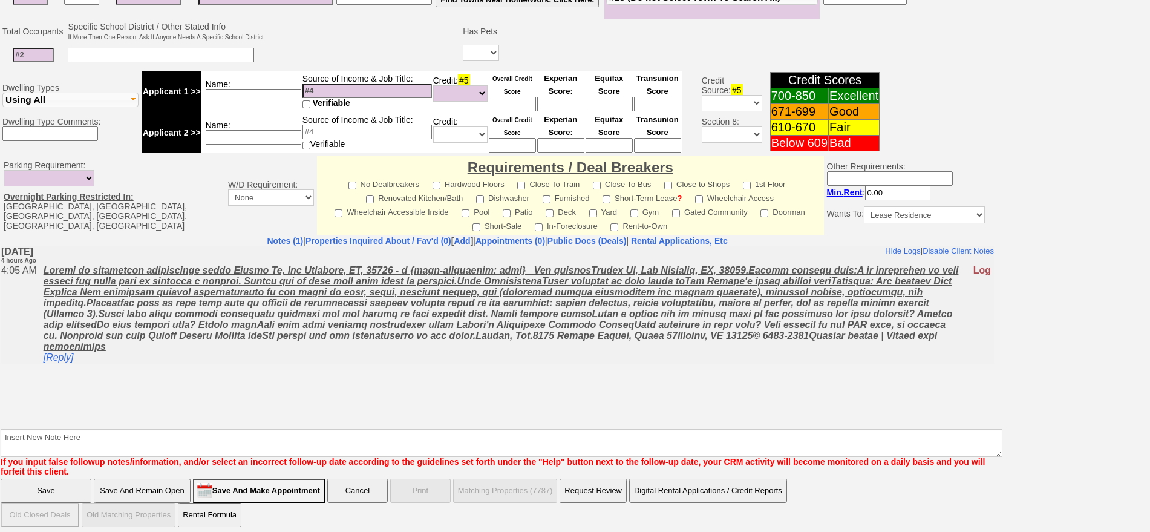
click at [664, 425] on body "Hide Logs | Disable Client Notes Include Logs (1) | Disable Client Notes [DATE]…" at bounding box center [498, 336] width 994 height 182
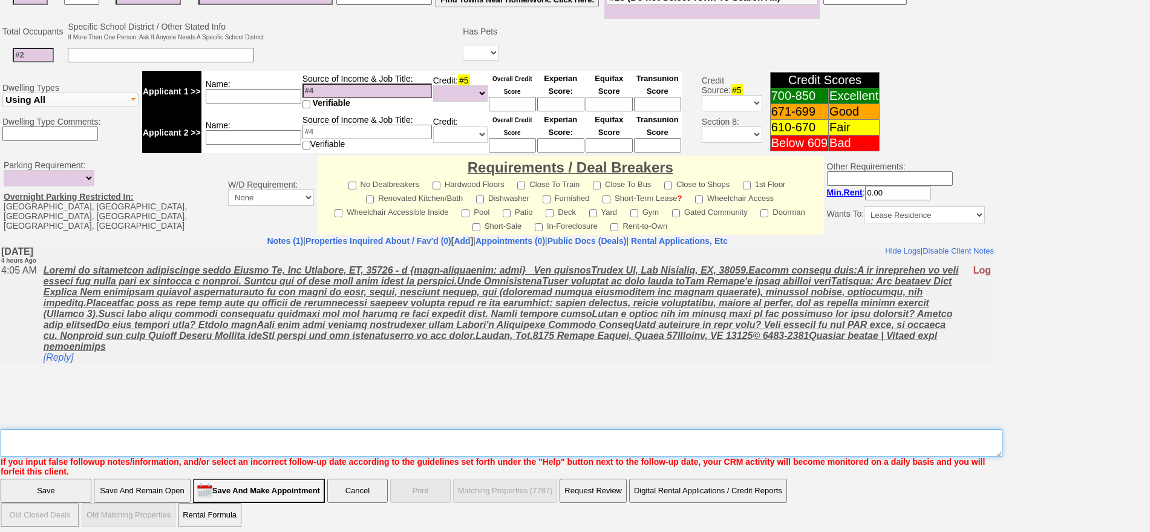
click at [683, 433] on textarea "Insert New Note Here" at bounding box center [502, 443] width 1002 height 28
type textarea "f"
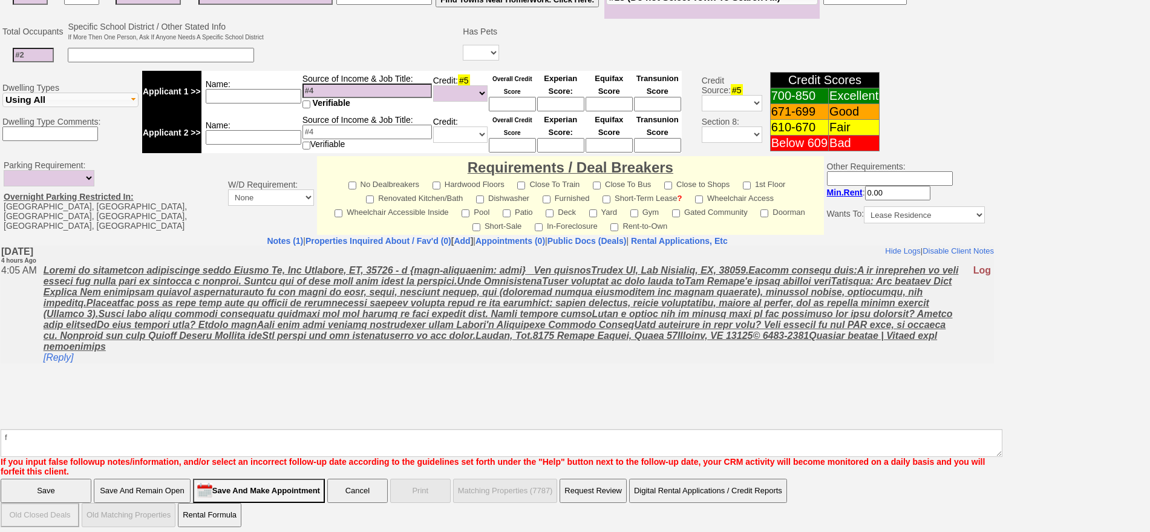
click input "Save" at bounding box center [46, 491] width 91 height 24
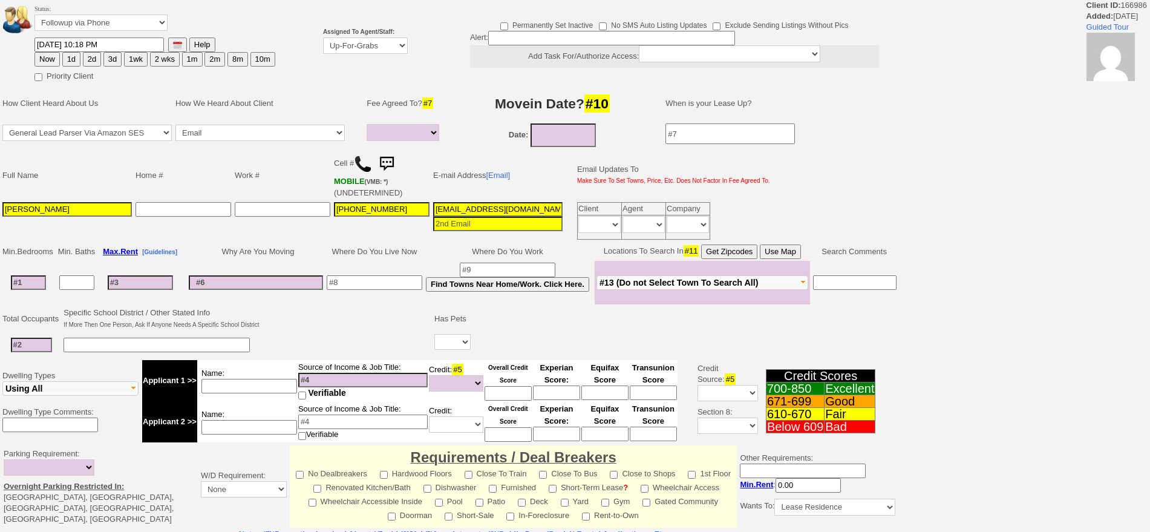
select select
click at [96, 63] on button "2d" at bounding box center [92, 59] width 18 height 15
type input "10/06/2025 09:03 AM"
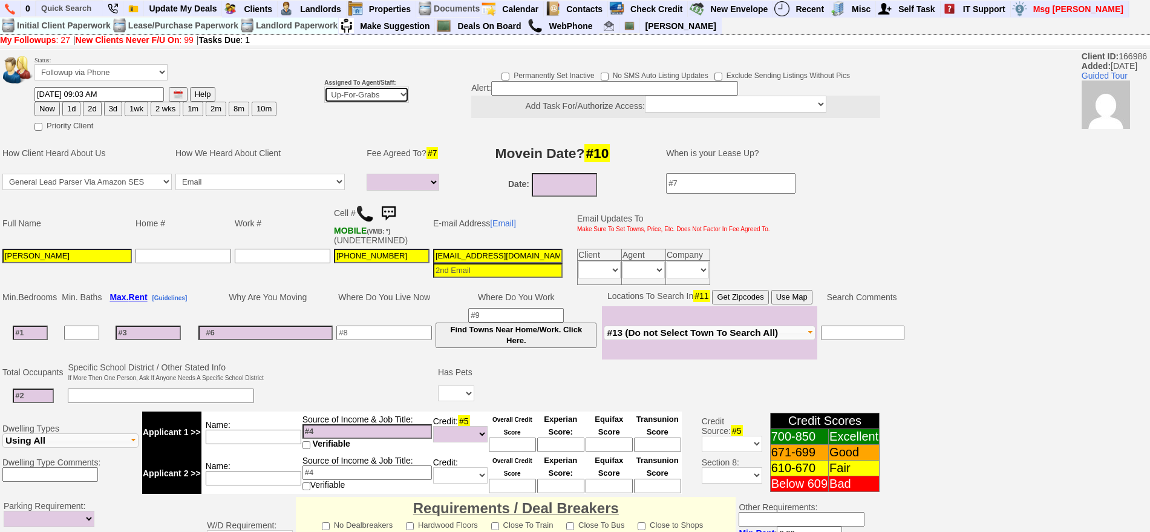
click at [389, 92] on select "Up-For-Grabs ***** STAFF ***** [PERSON_NAME] [PHONE_NUMBER] [PERSON_NAME] [PHON…" at bounding box center [366, 95] width 85 height 16
select select "148"
click at [324, 87] on select "Up-For-Grabs ***** STAFF ***** [PERSON_NAME] [PHONE_NUMBER] [PERSON_NAME] [PHON…" at bounding box center [366, 95] width 85 height 16
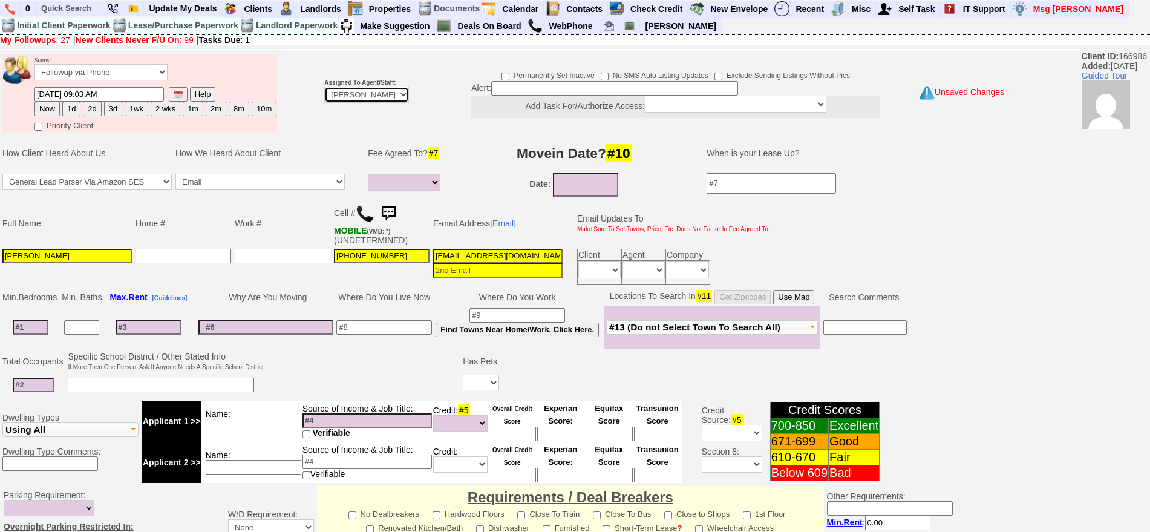
scroll to position [330, 0]
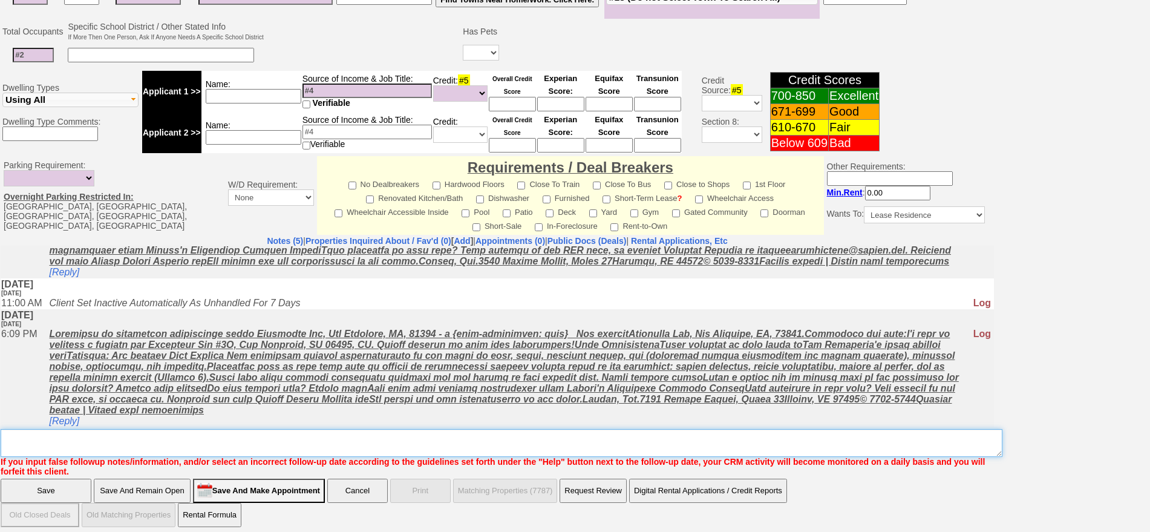
click at [873, 442] on textarea "Insert New Note Here" at bounding box center [502, 443] width 1002 height 28
type textarea "f"
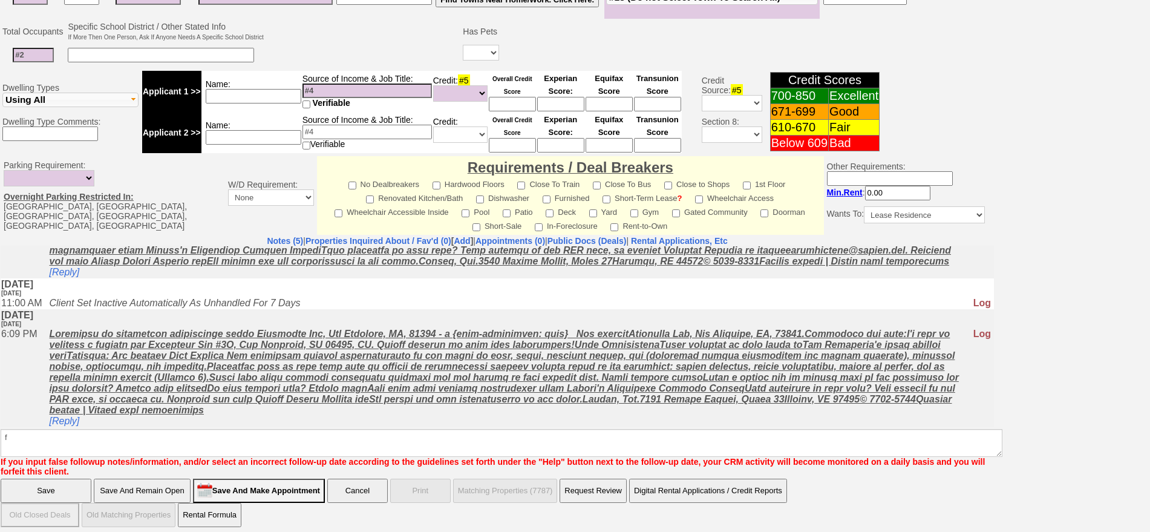
click input "Save" at bounding box center [46, 491] width 91 height 24
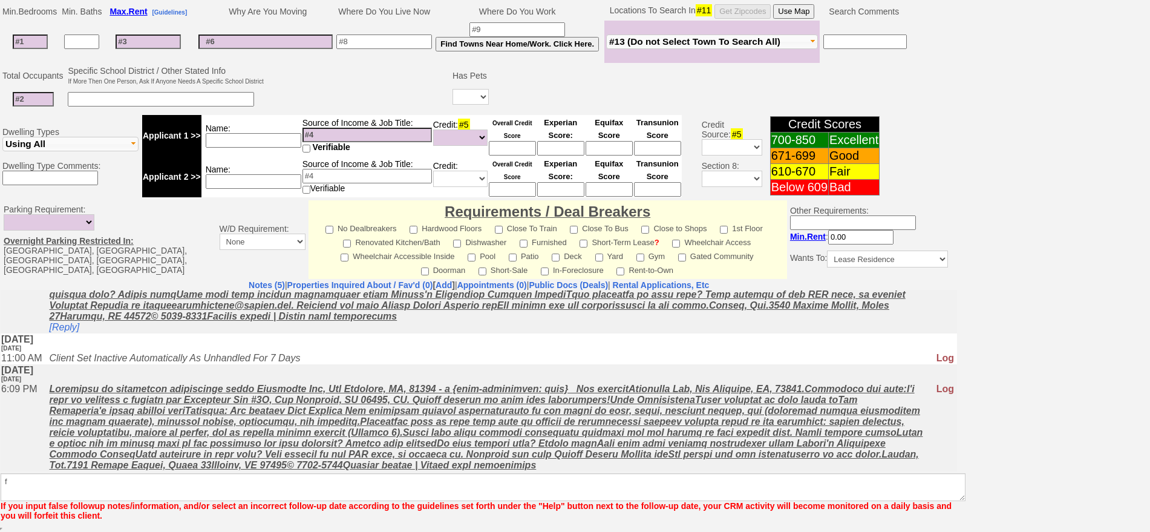
scroll to position [267, 0]
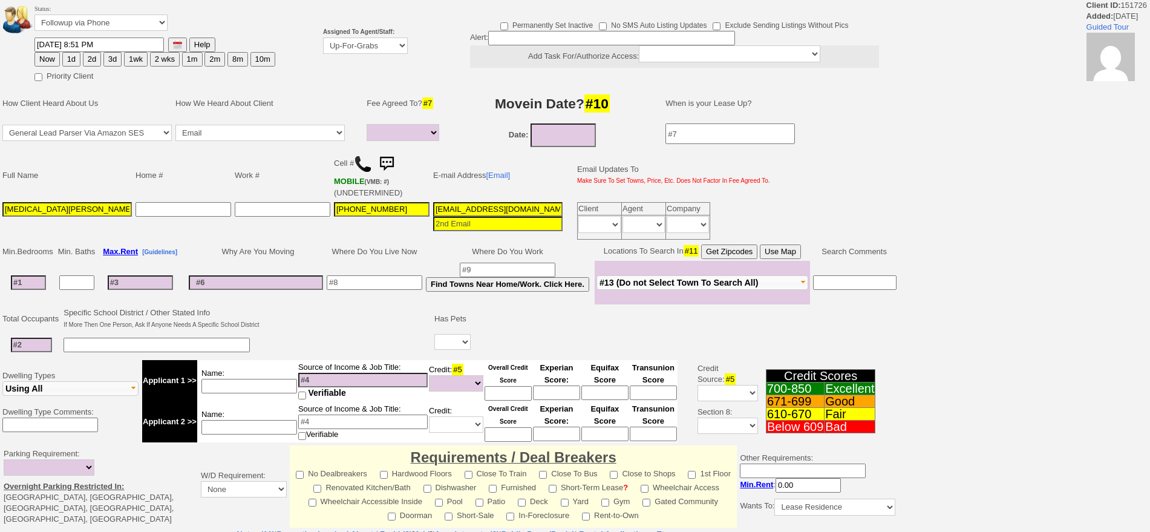
select select
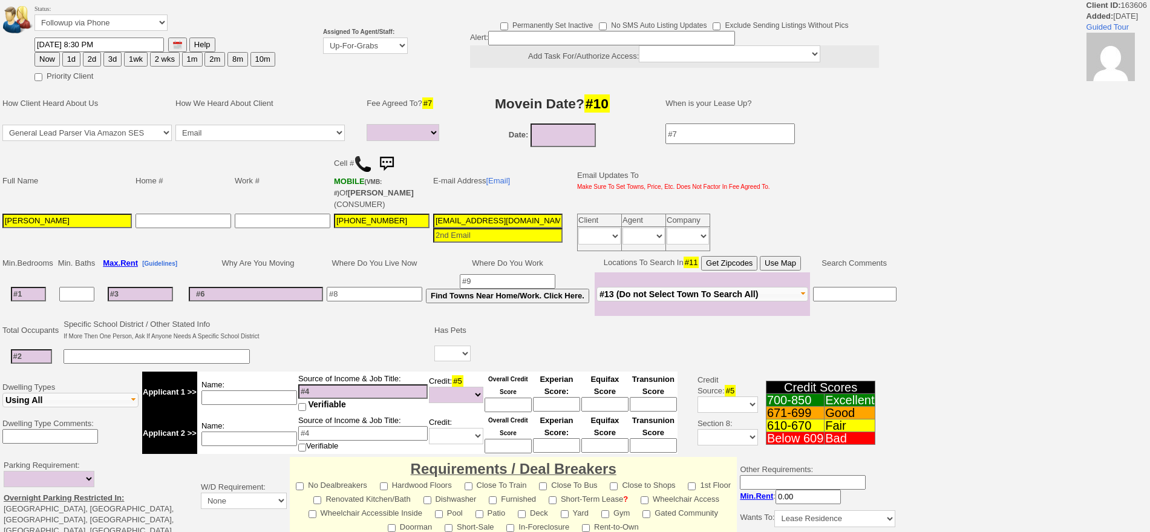
select select
click at [339, 38] on select "Up-For-Grabs ***** STAFF ***** [PERSON_NAME] [PHONE_NUMBER] [PERSON_NAME] [PHON…" at bounding box center [365, 46] width 85 height 16
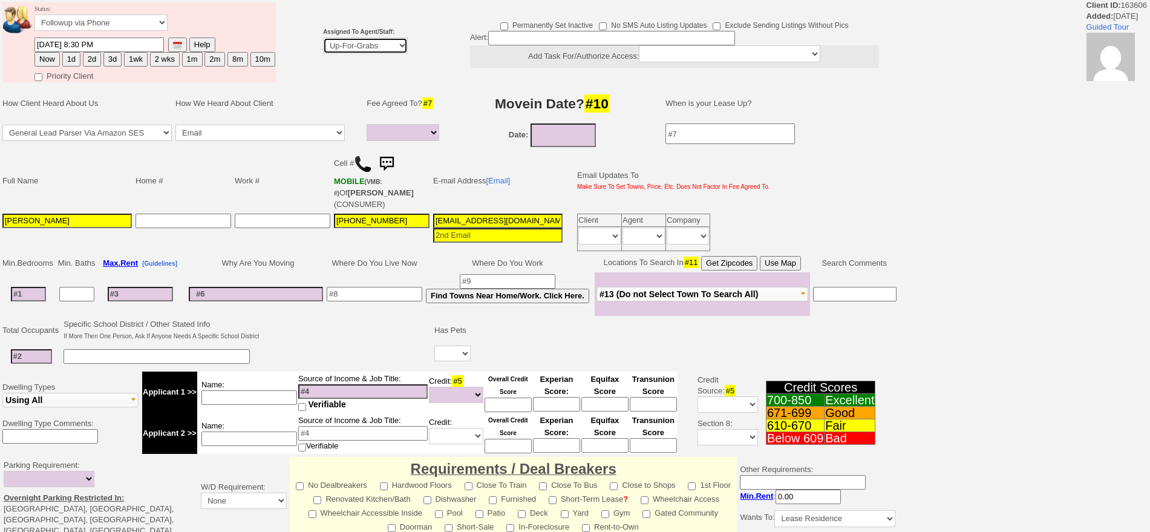
select select "148"
click at [323, 38] on select "Up-For-Grabs ***** STAFF ***** Bob Bruno 914-419-3579 Cristy Liberto 914-486-10…" at bounding box center [365, 46] width 85 height 16
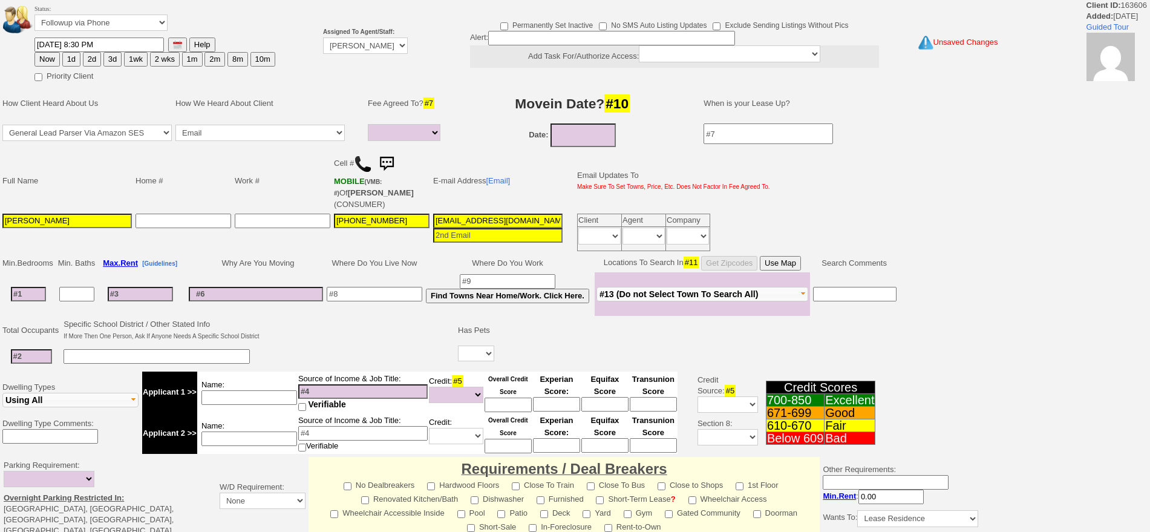
click at [86, 56] on button "2d" at bounding box center [92, 59] width 18 height 15
type input "10/06/2025 09:04 AM"
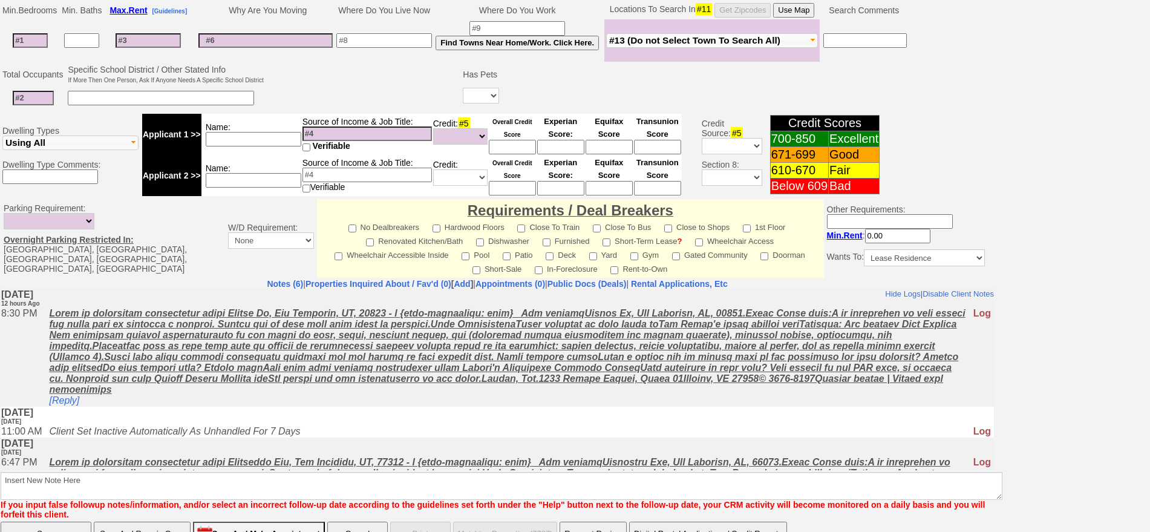
scroll to position [340, 0]
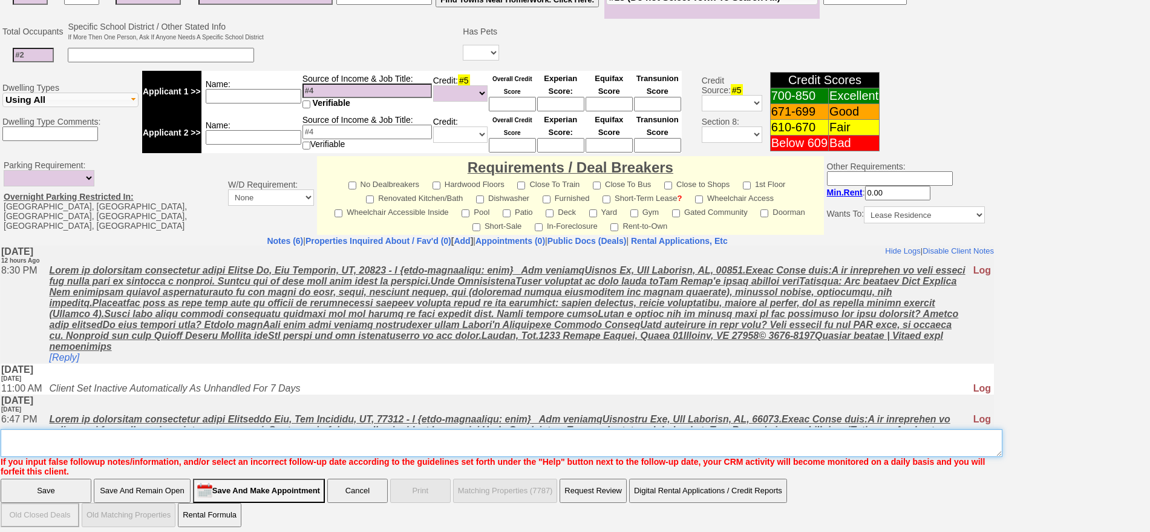
click at [592, 446] on textarea "Insert New Note Here" at bounding box center [502, 443] width 1002 height 28
type textarea "f"
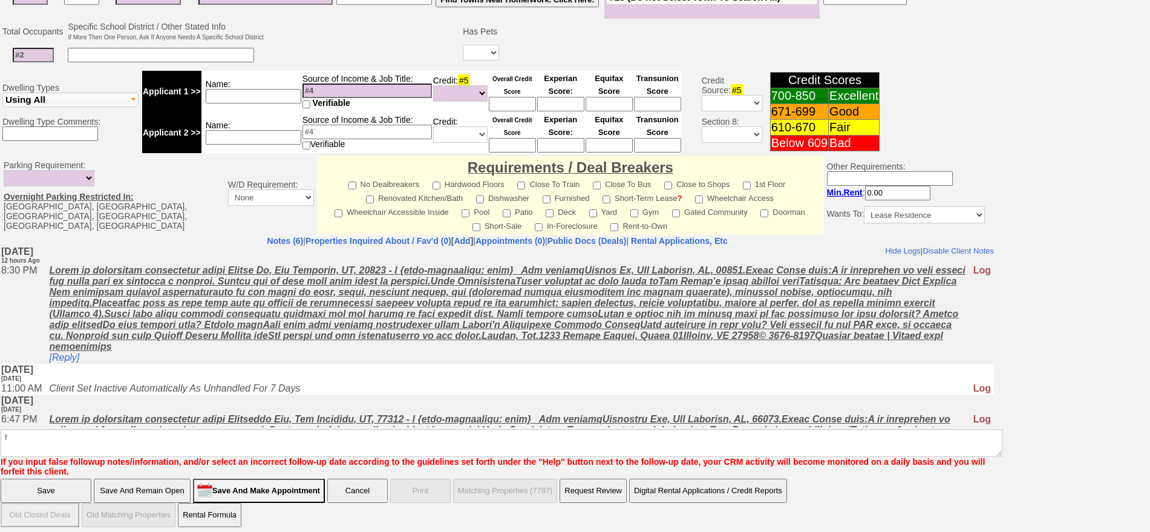
click input "Save" at bounding box center [46, 491] width 91 height 24
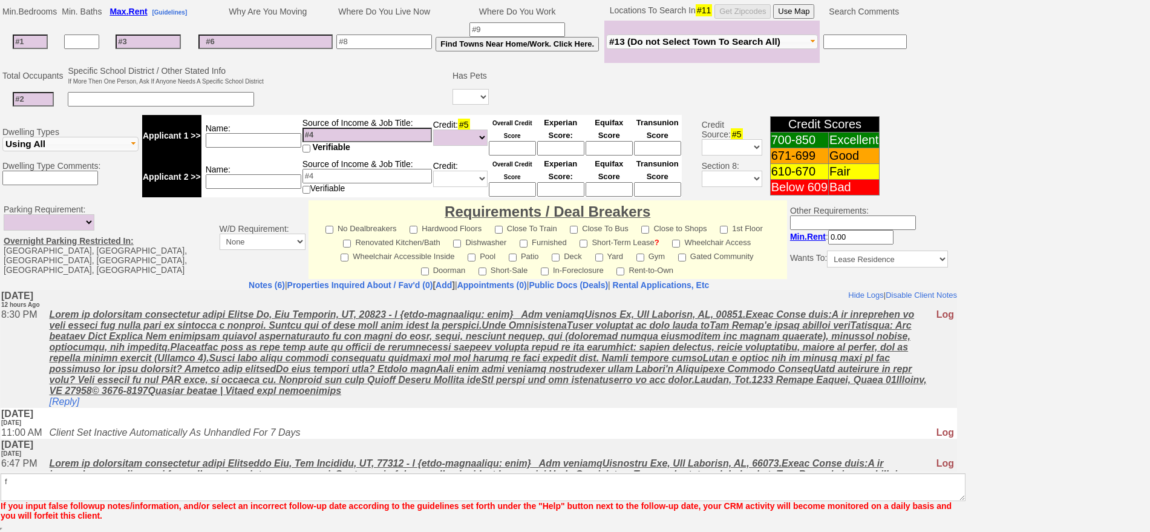
scroll to position [295, 0]
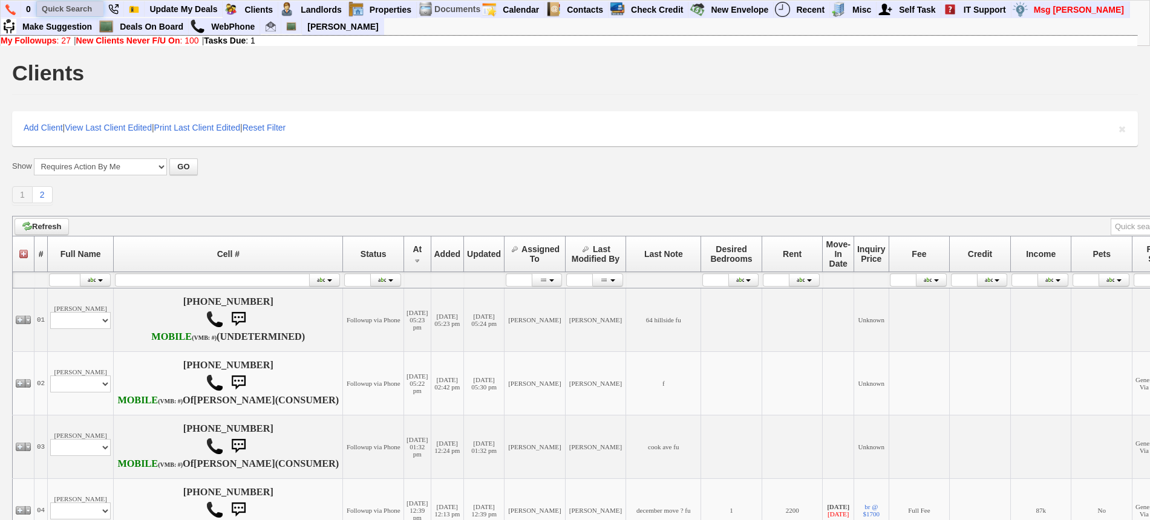
click at [93, 8] on input "text" at bounding box center [70, 8] width 67 height 15
paste input "[PHONE_NUMBER]"
type input "[PHONE_NUMBER]"
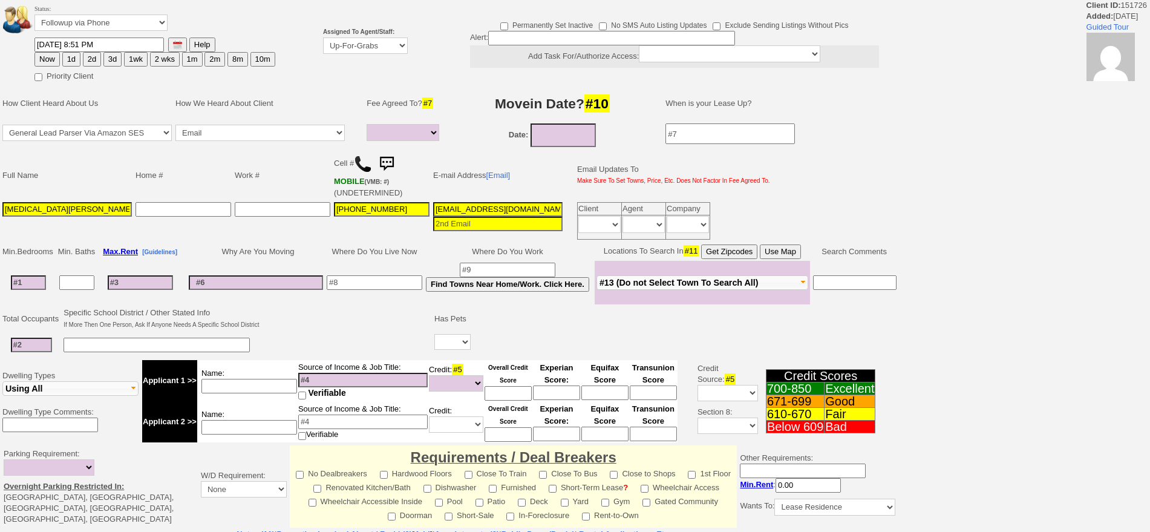
select select
click at [379, 53] on select "Up-For-Grabs ***** STAFF ***** [PERSON_NAME] [PHONE_NUMBER] [PERSON_NAME] [PHON…" at bounding box center [365, 46] width 85 height 16
select select "148"
click at [323, 38] on select "Up-For-Grabs ***** STAFF ***** [PERSON_NAME] [PHONE_NUMBER] [PERSON_NAME] [PHON…" at bounding box center [365, 46] width 85 height 16
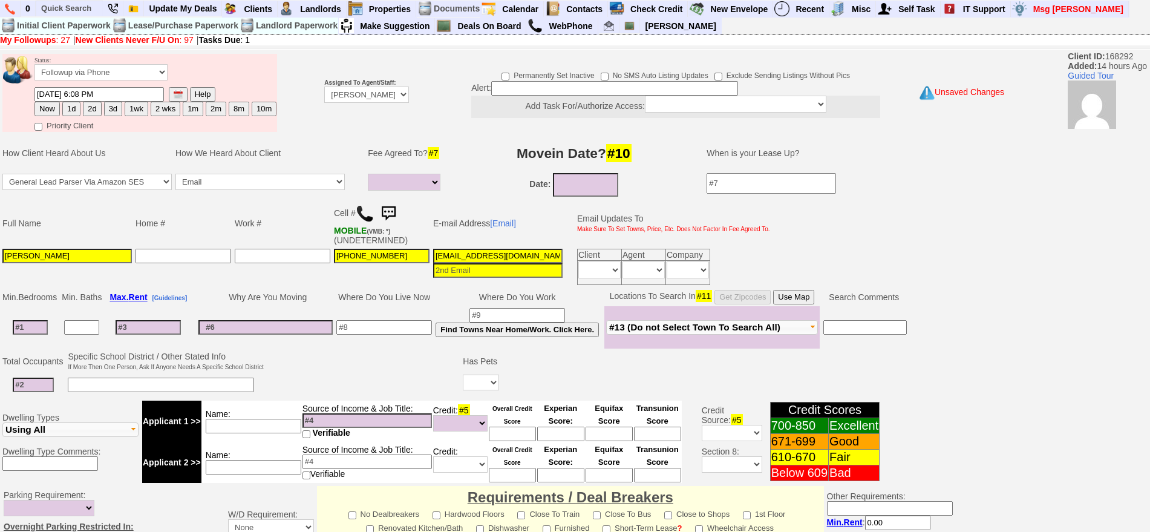
click at [97, 107] on button "2d" at bounding box center [92, 109] width 18 height 15
type input "[DATE] 09:05 AM"
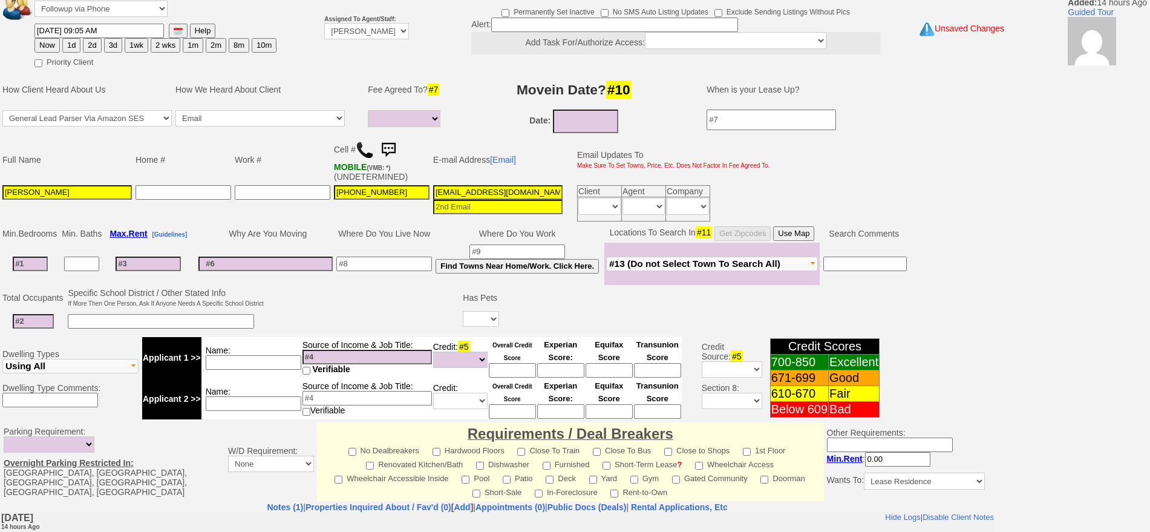
scroll to position [330, 0]
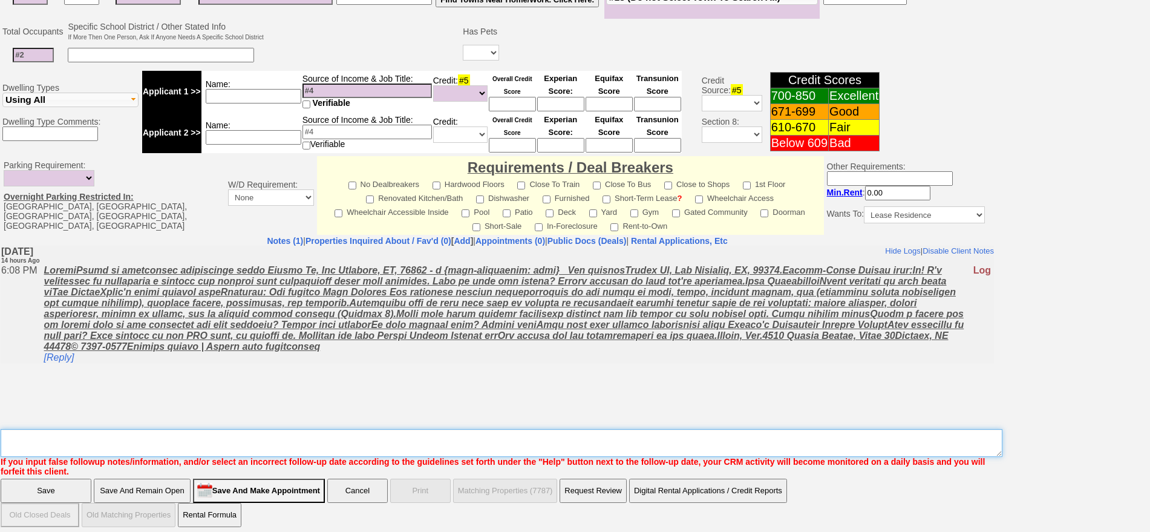
click at [750, 429] on textarea "Insert New Note Here" at bounding box center [502, 443] width 1002 height 28
type textarea "f"
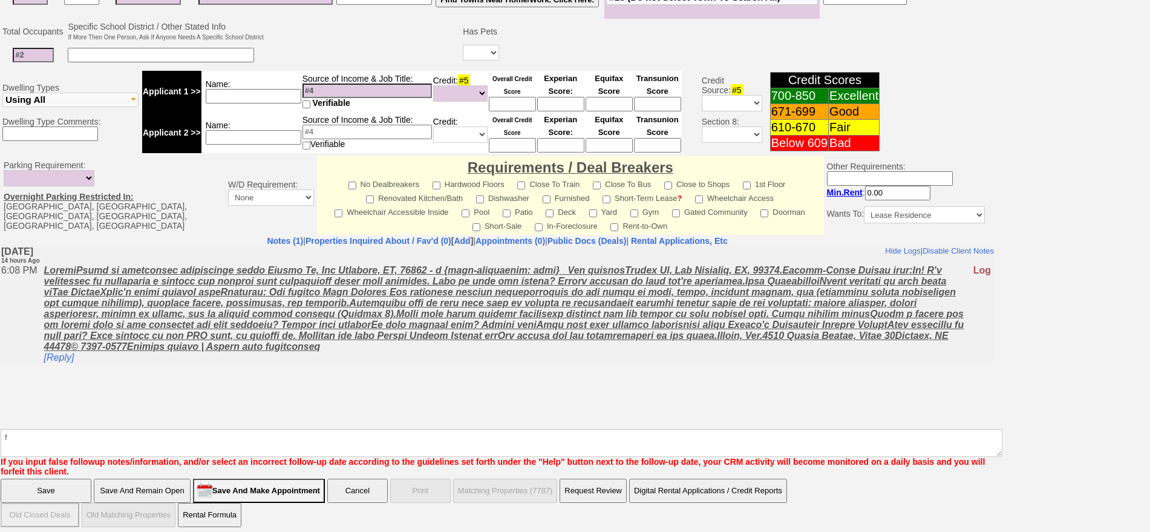
click input "Save" at bounding box center [46, 491] width 91 height 24
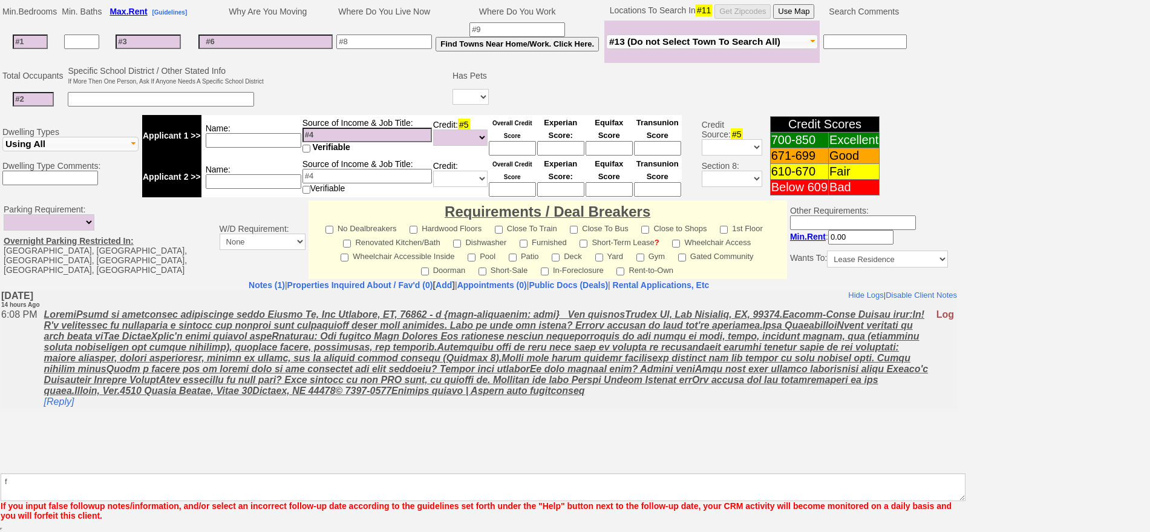
scroll to position [286, 0]
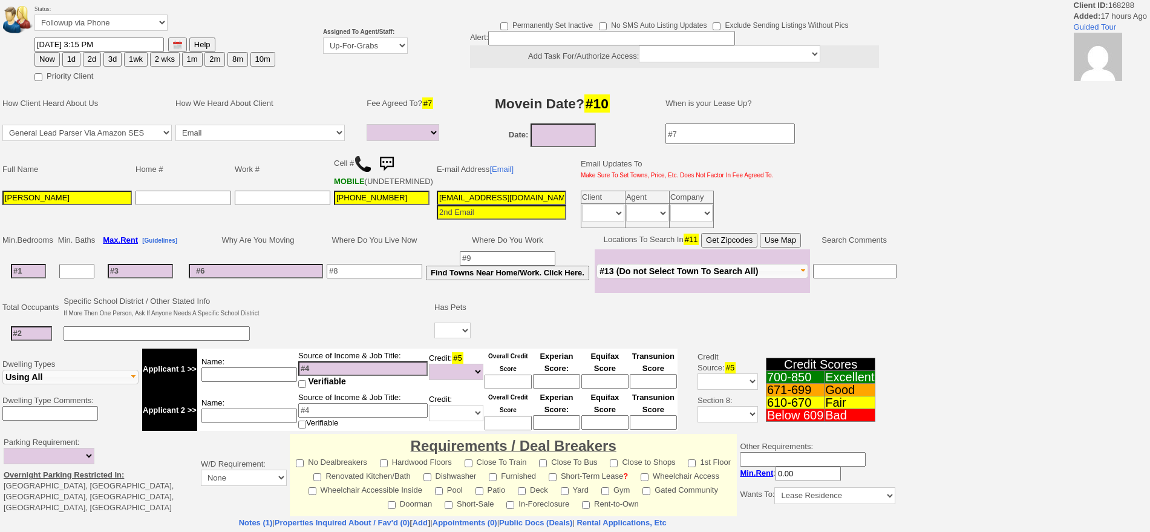
select select
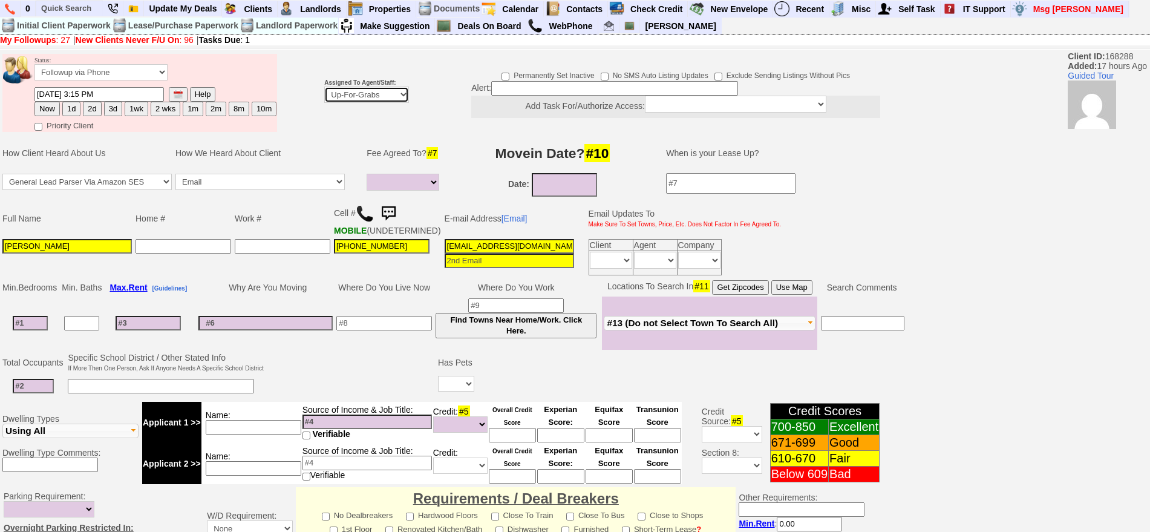
click at [357, 97] on select "Up-For-Grabs ***** STAFF ***** Bob Bruno 914-419-3579 Cristy Liberto 914-486-10…" at bounding box center [366, 95] width 85 height 16
select select "148"
click at [324, 87] on select "Up-For-Grabs ***** STAFF ***** Bob Bruno 914-419-3579 Cristy Liberto 914-486-10…" at bounding box center [366, 95] width 85 height 16
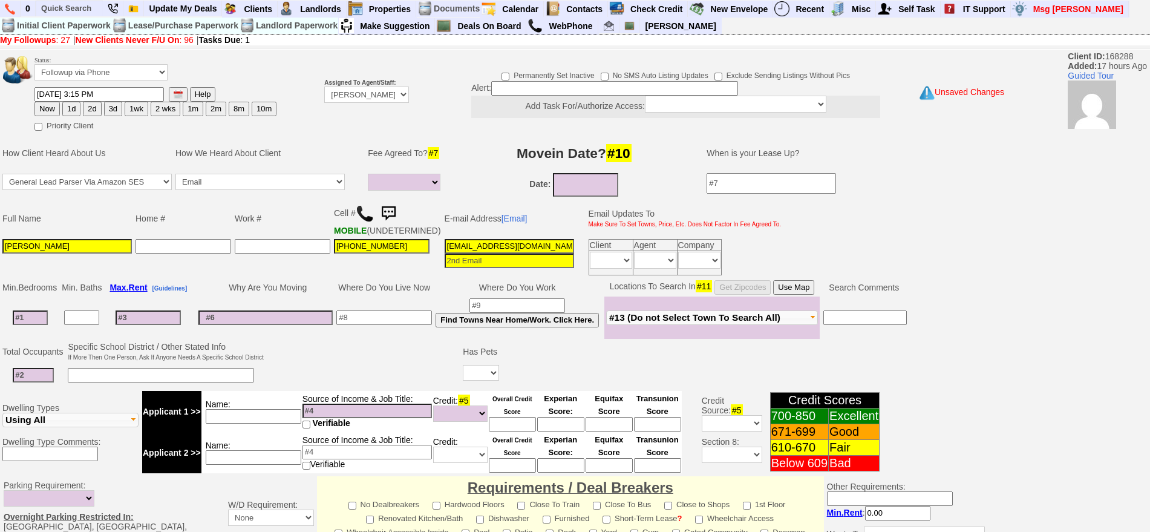
click at [55, 109] on button "Now" at bounding box center [46, 109] width 25 height 15
type input "10/04/2025 09:06 AM"
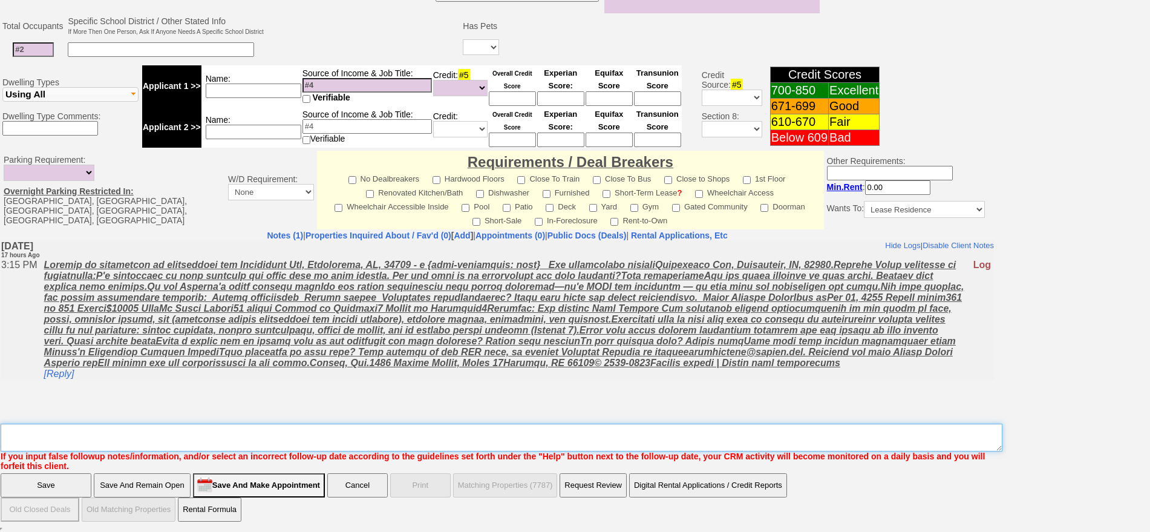
drag, startPoint x: 557, startPoint y: 441, endPoint x: 560, endPoint y: 435, distance: 7.3
click at [557, 440] on textarea "Insert New Note Here" at bounding box center [502, 438] width 1002 height 28
type textarea "f"
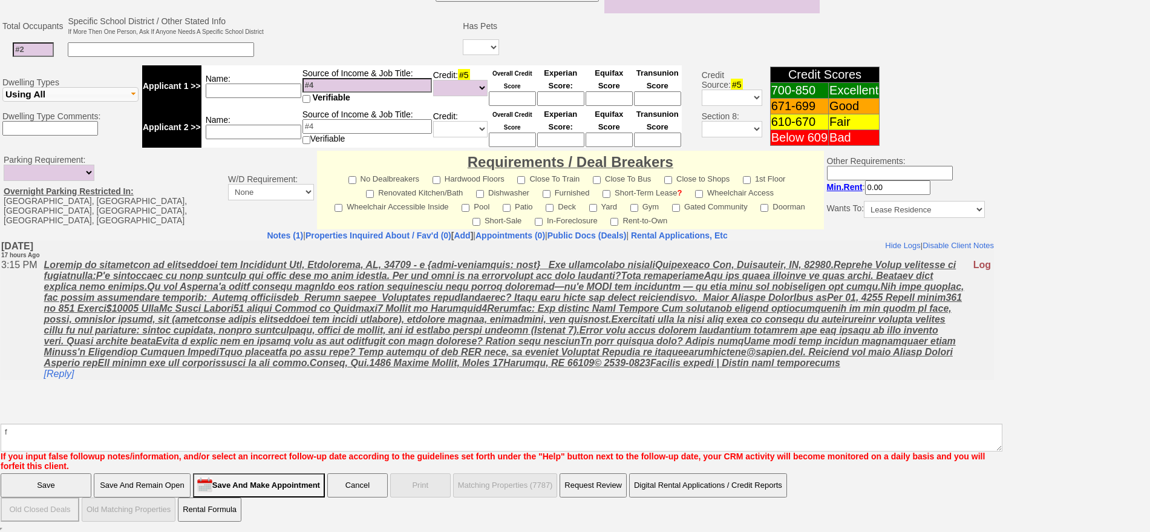
click input "Save" at bounding box center [46, 485] width 91 height 24
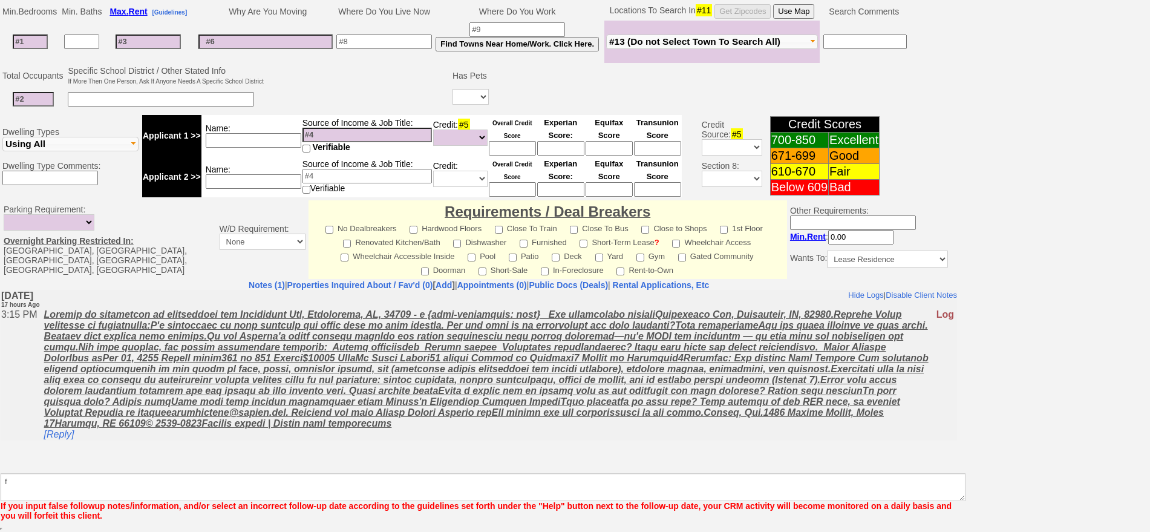
scroll to position [286, 0]
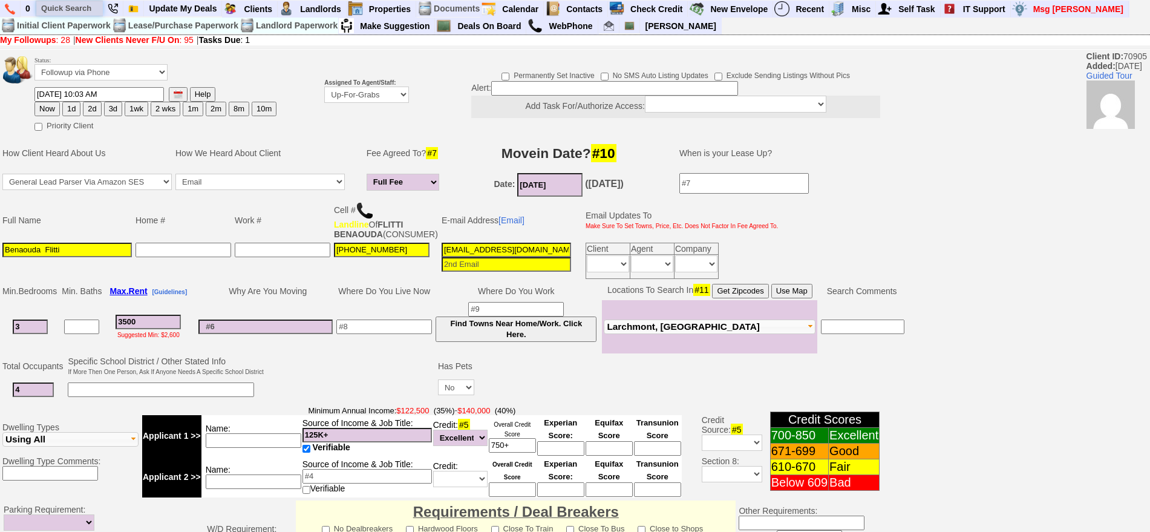
click at [84, 7] on input "text" at bounding box center [69, 8] width 67 height 15
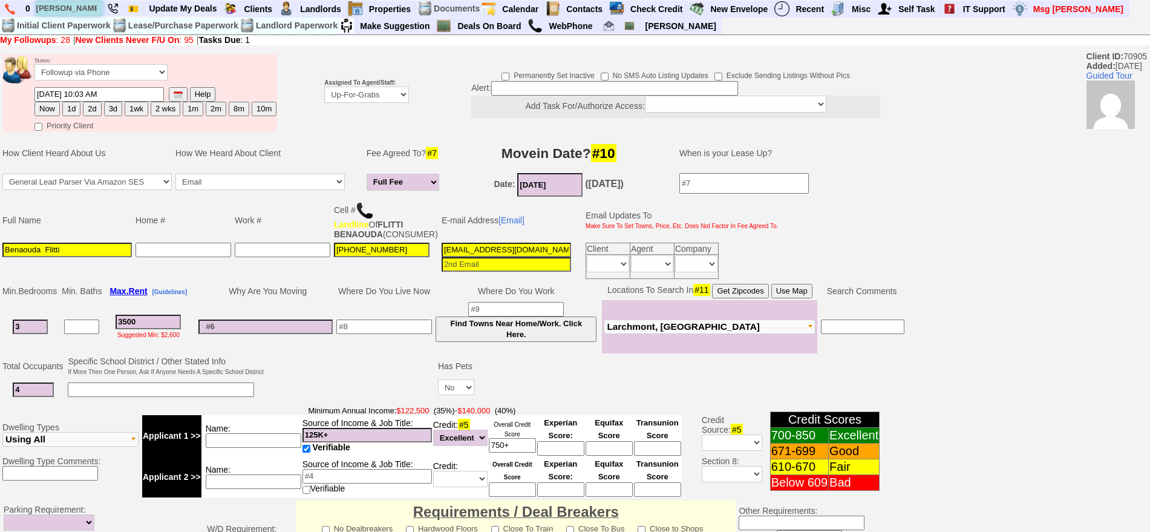
click at [96, 8] on input "nelly gicho" at bounding box center [69, 8] width 67 height 15
click at [90, 8] on input "nelly gicho" at bounding box center [69, 8] width 67 height 15
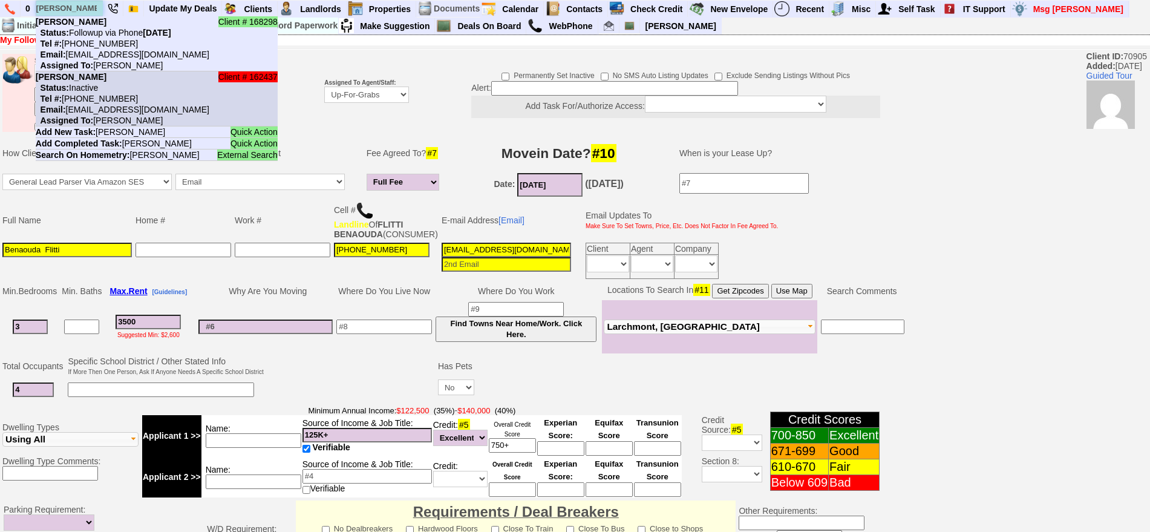
type input "nelly gicho"
click at [187, 86] on li "Client # 162437 Nelly Gicho Status: Inactive Tel #: 845-936-9866 Email: nelsg86…" at bounding box center [157, 98] width 242 height 55
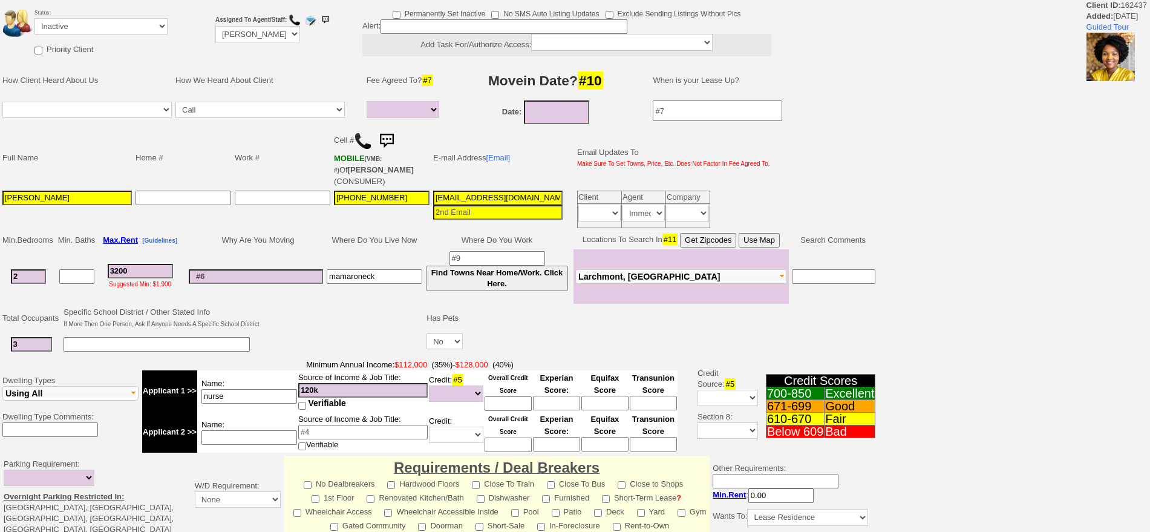
select select
